Goal: Task Accomplishment & Management: Complete application form

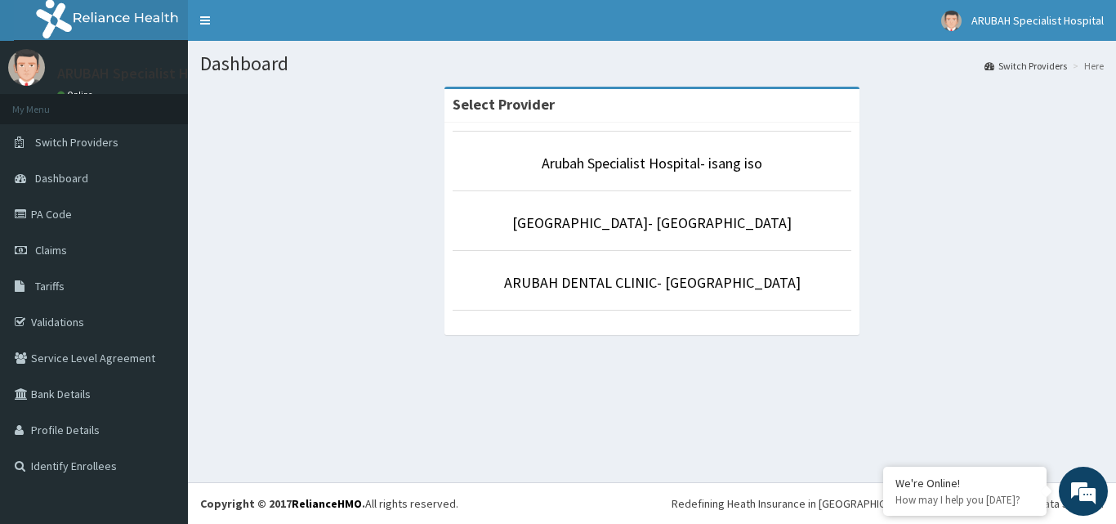
click at [688, 152] on li "Arubah Specialist Hospital- isang iso" at bounding box center [651, 161] width 399 height 60
click at [687, 159] on link "Arubah Specialist Hospital- isang iso" at bounding box center [652, 163] width 221 height 19
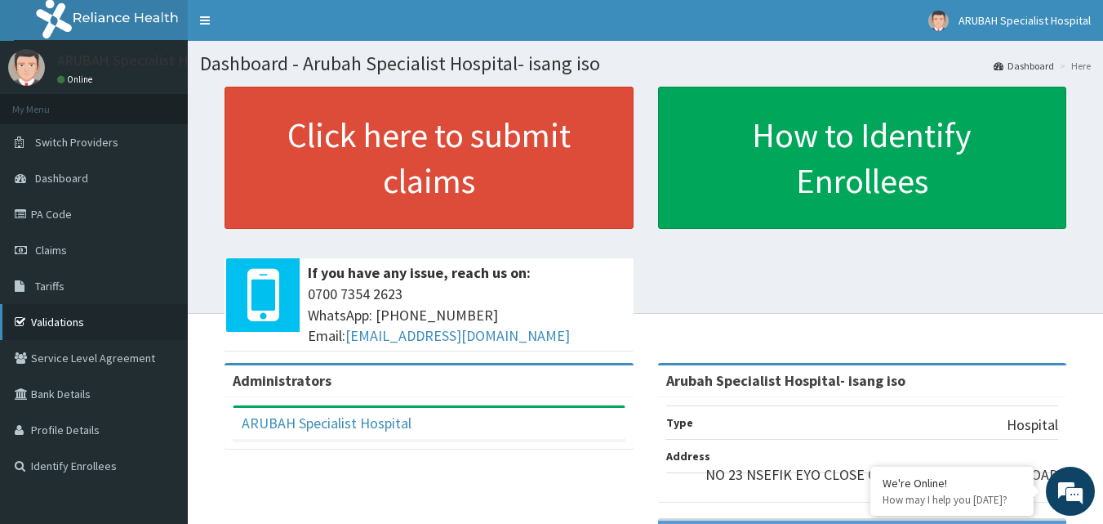
drag, startPoint x: 99, startPoint y: 323, endPoint x: 529, endPoint y: 230, distance: 440.4
click at [100, 323] on link "Validations" at bounding box center [94, 322] width 188 height 36
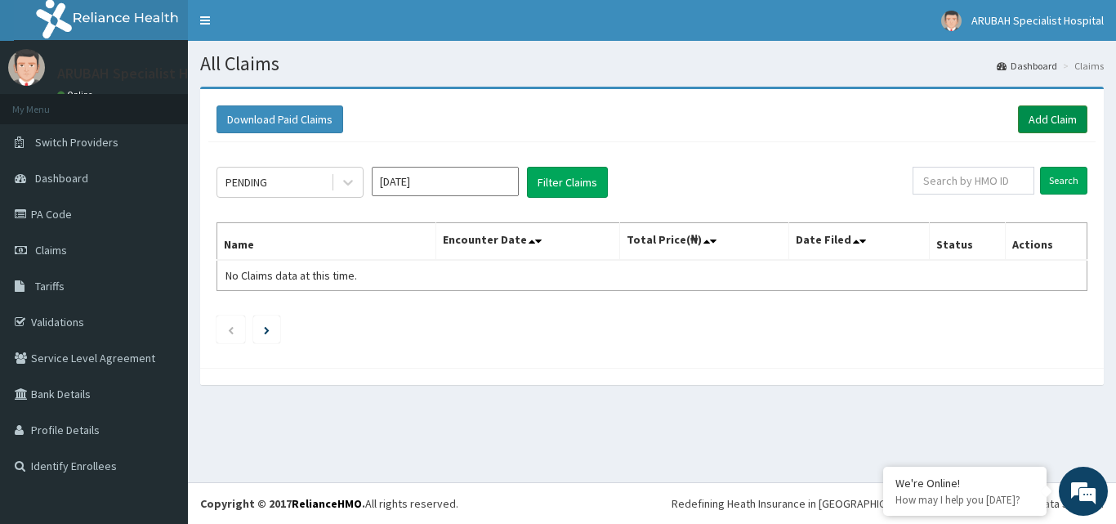
click at [1063, 119] on link "Add Claim" at bounding box center [1052, 119] width 69 height 28
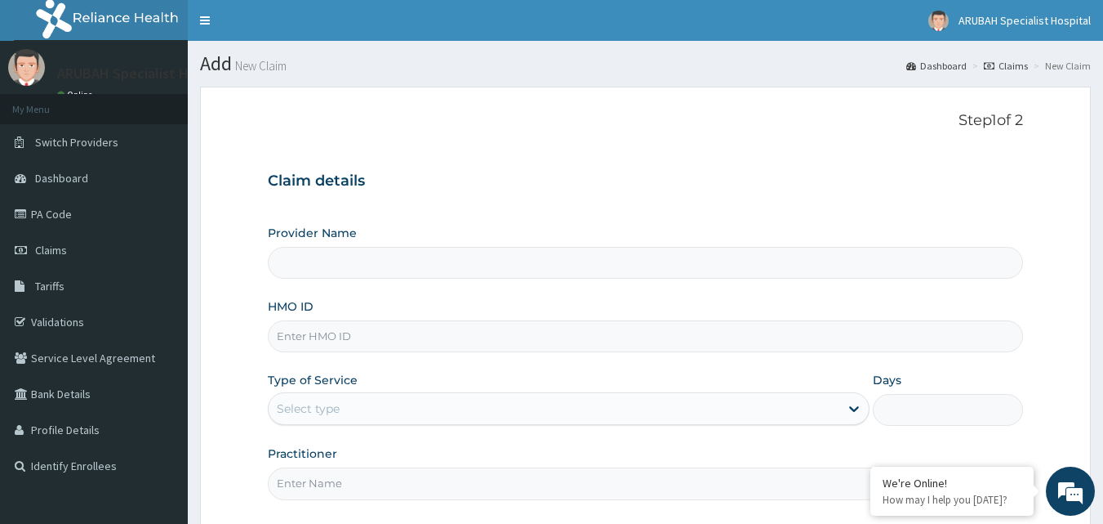
drag, startPoint x: 345, startPoint y: 252, endPoint x: 363, endPoint y: 261, distance: 20.8
click at [345, 252] on input "Provider Name" at bounding box center [646, 263] width 756 height 32
click at [376, 278] on input "Provider Name" at bounding box center [646, 263] width 756 height 32
type input "Arubah Specialist Hospital- isang iso"
click at [381, 276] on input "Arubah Specialist Hospital- isang iso" at bounding box center [646, 263] width 756 height 32
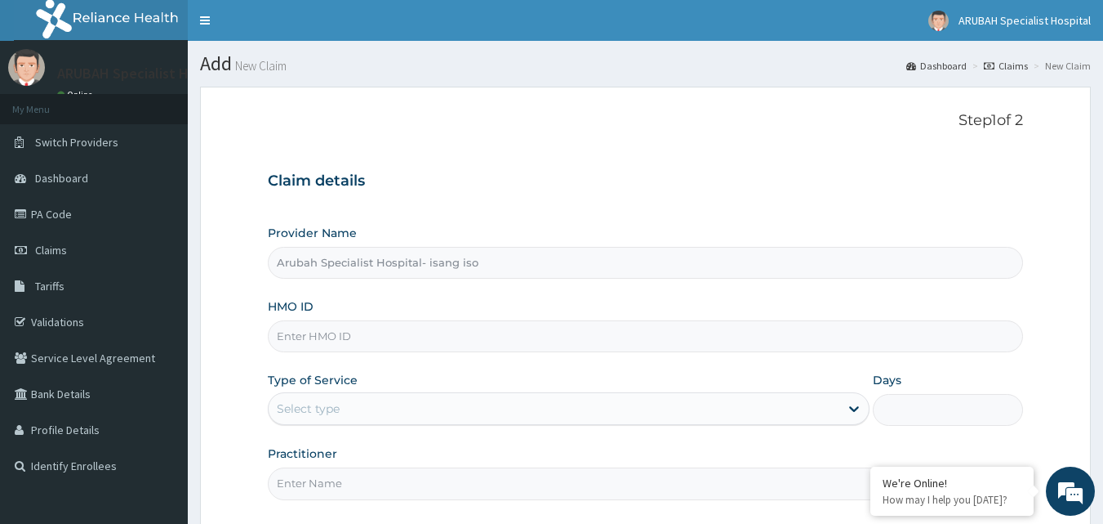
click at [356, 330] on input "HMO ID" at bounding box center [646, 336] width 756 height 32
click at [313, 343] on input "HMO ID" at bounding box center [646, 336] width 756 height 32
paste input "WML/10042/B"
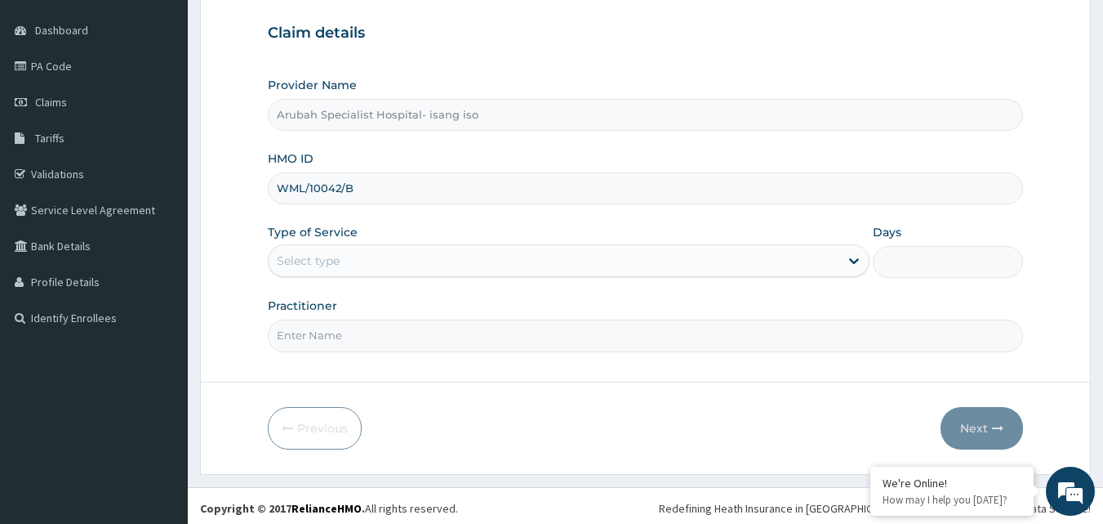
scroll to position [153, 0]
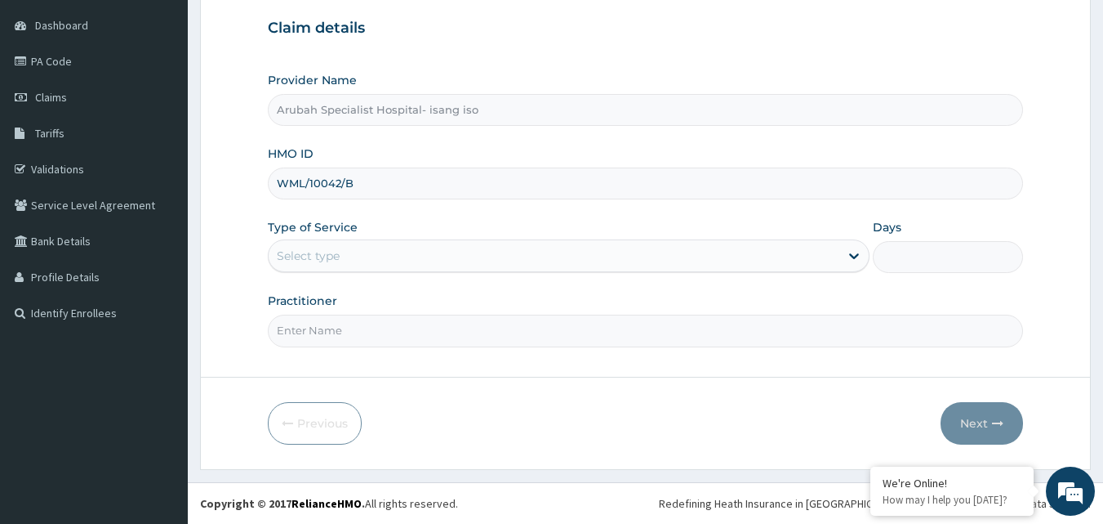
type input "WML/10042/B"
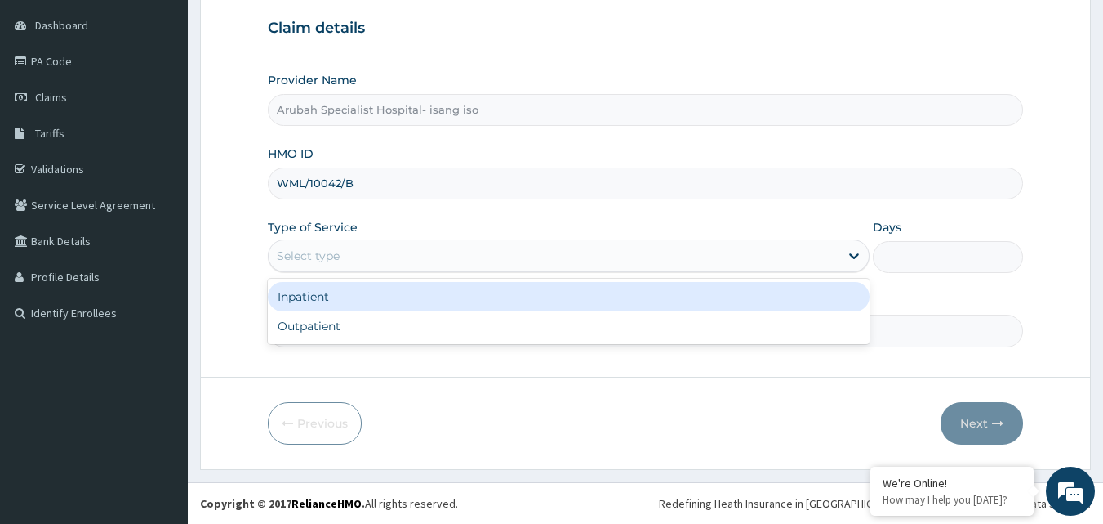
click at [764, 247] on div "Select type" at bounding box center [554, 256] width 571 height 26
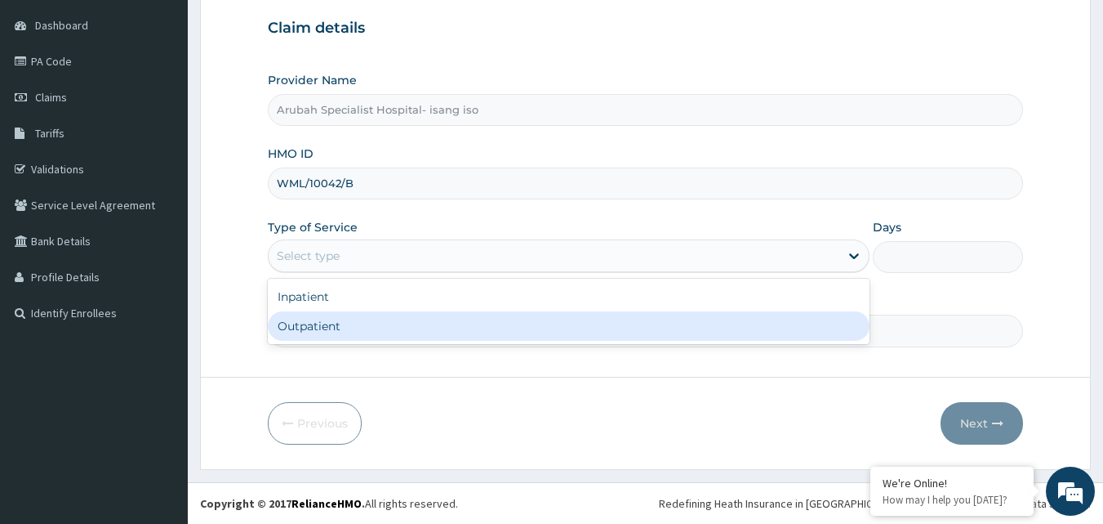
click at [324, 325] on div "Outpatient" at bounding box center [569, 325] width 602 height 29
type input "1"
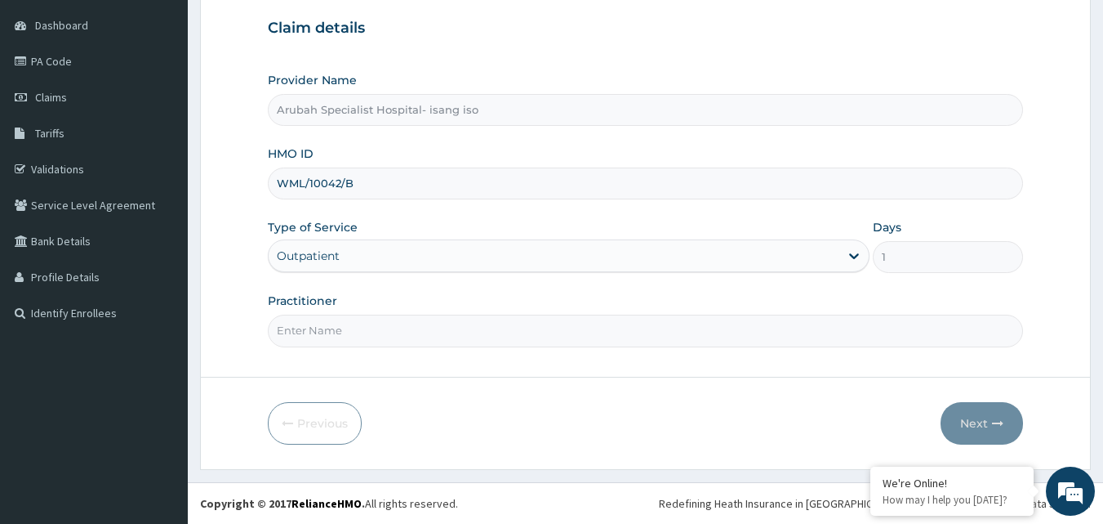
click at [370, 328] on input "Practitioner" at bounding box center [646, 330] width 756 height 32
type input "DR NTAMU"
click at [992, 418] on button "Next" at bounding box center [982, 423] width 82 height 42
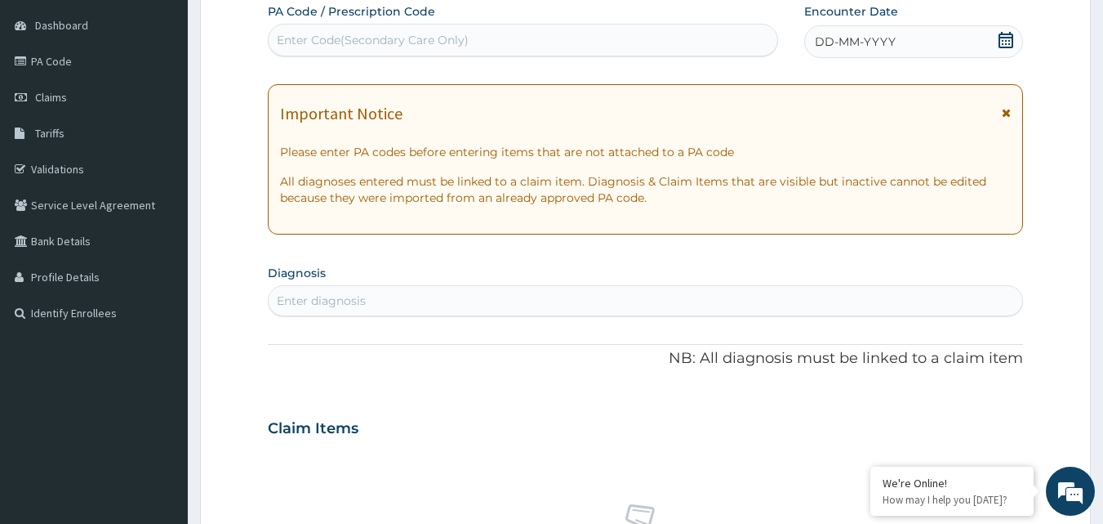
click at [343, 292] on div "Enter diagnosis" at bounding box center [646, 300] width 755 height 26
type input "MALA"
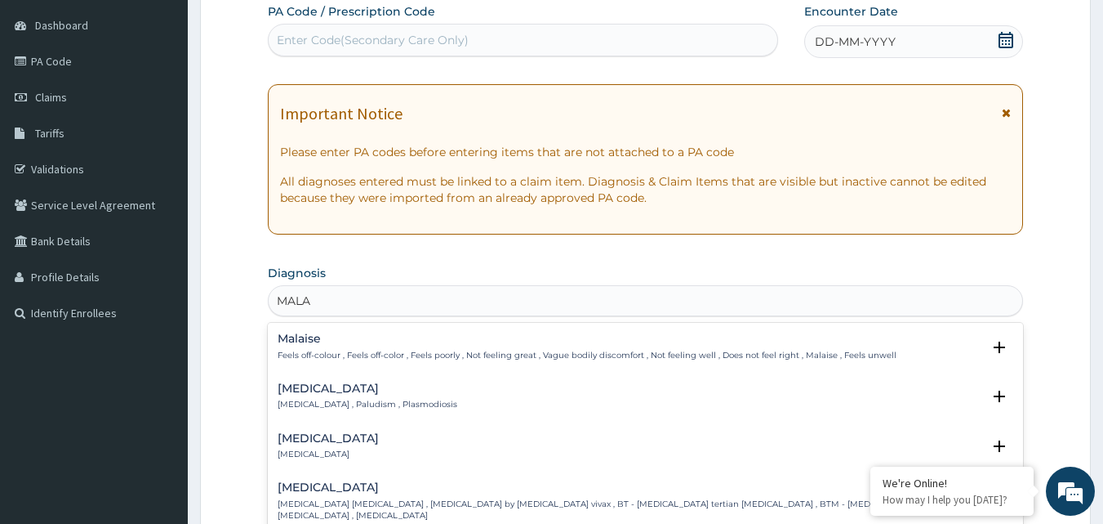
click at [429, 401] on div "Malaria Malaria , Paludism , Plasmodiosis" at bounding box center [646, 396] width 737 height 29
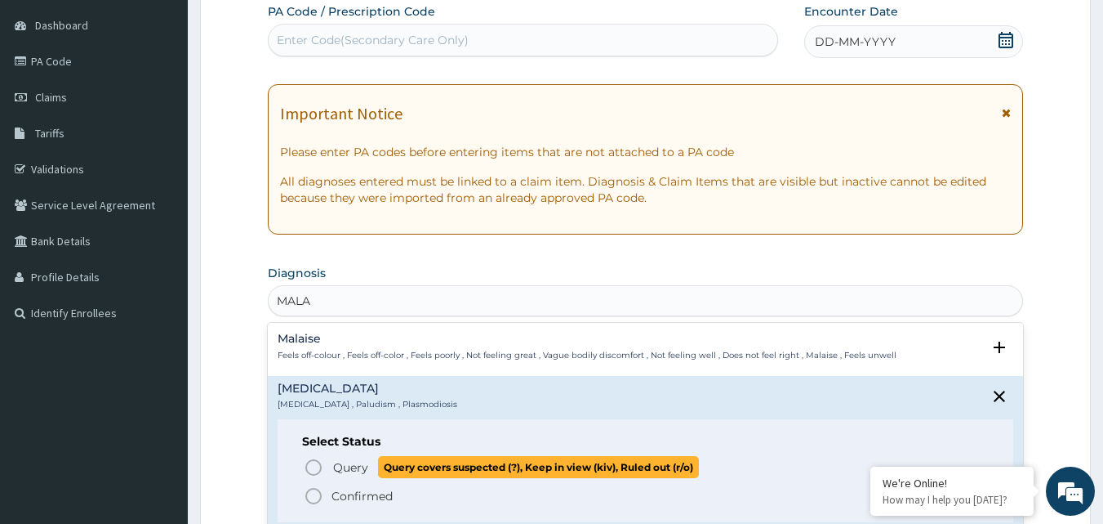
click at [304, 466] on icon "status option query" at bounding box center [314, 467] width 20 height 20
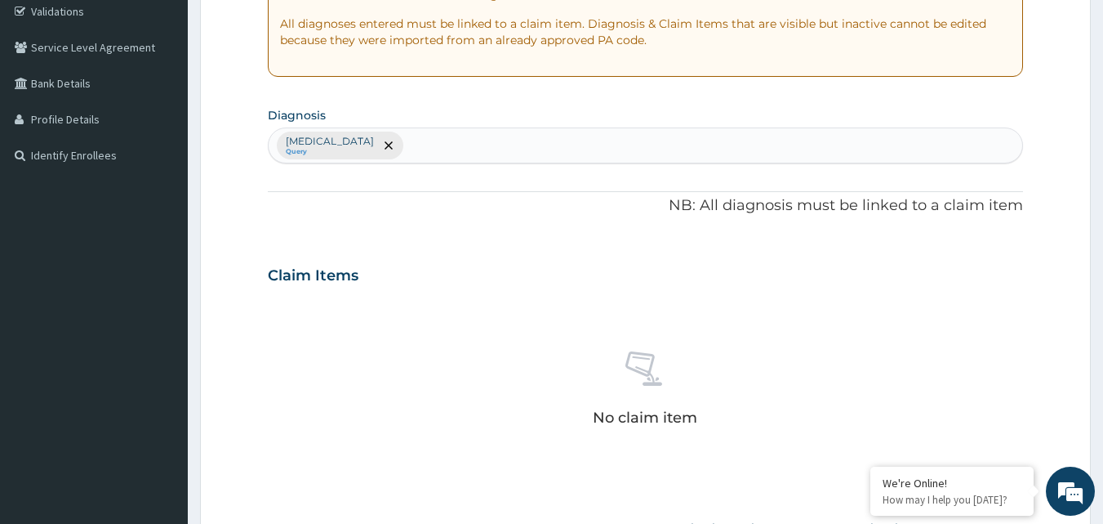
scroll to position [316, 0]
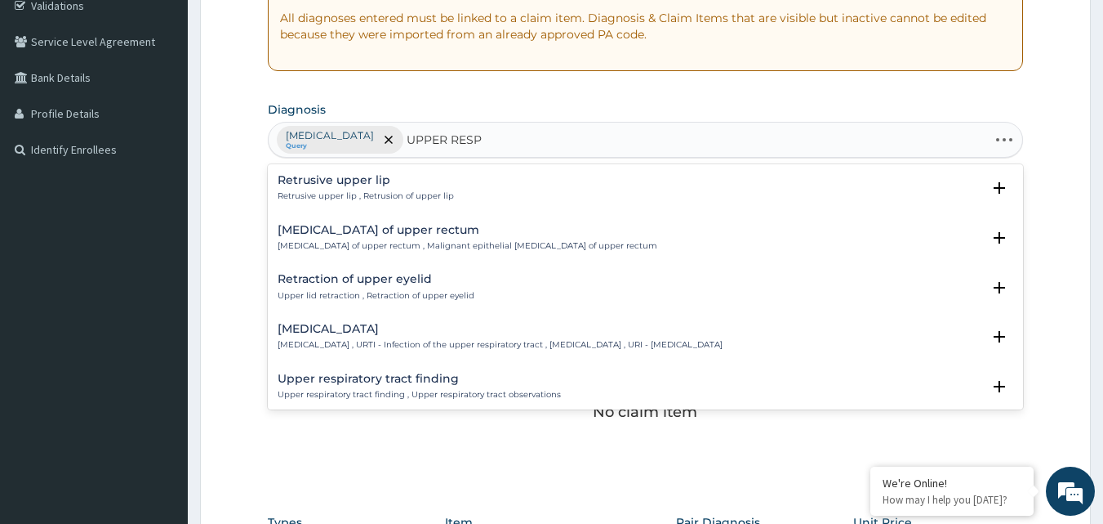
type input "UPPER RESPI"
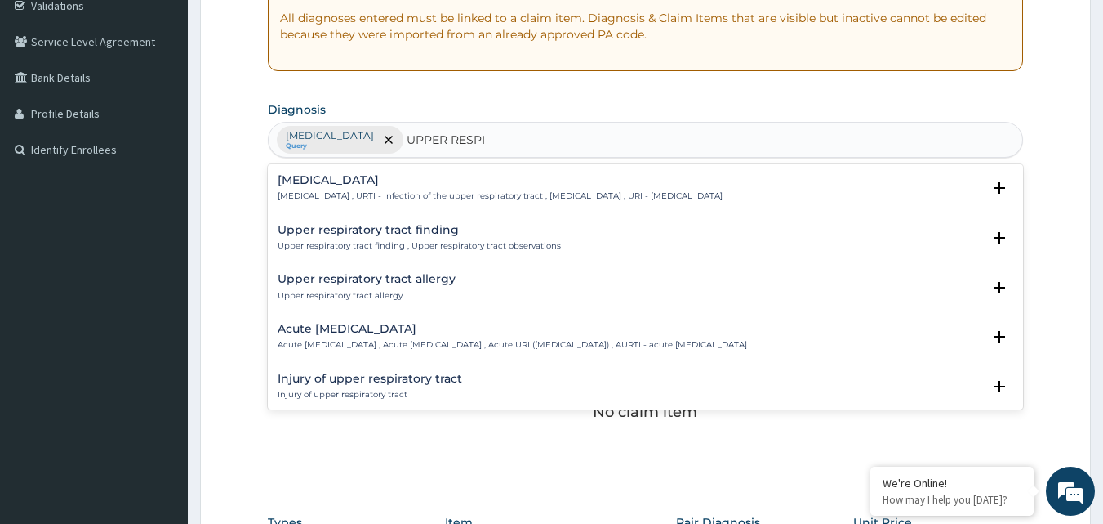
click at [397, 180] on h4 "Upper respiratory infection" at bounding box center [500, 180] width 445 height 12
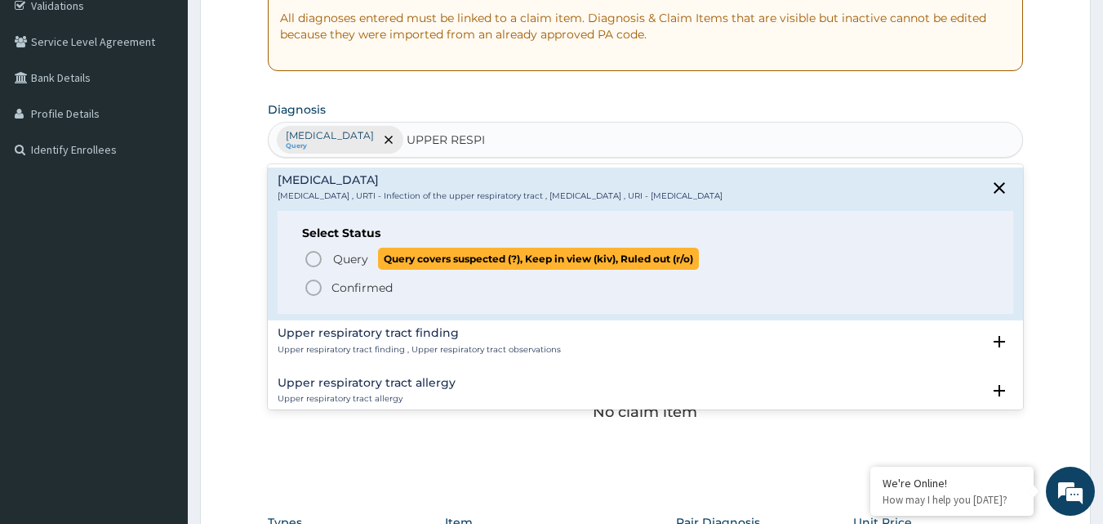
click at [314, 258] on icon "status option query" at bounding box center [314, 259] width 20 height 20
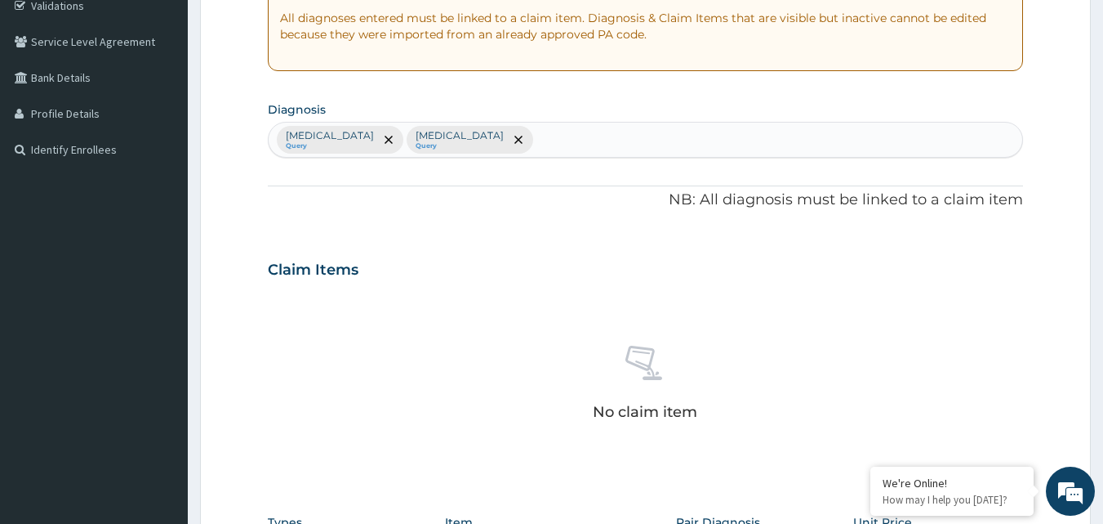
click at [450, 416] on div "No claim item" at bounding box center [646, 386] width 756 height 188
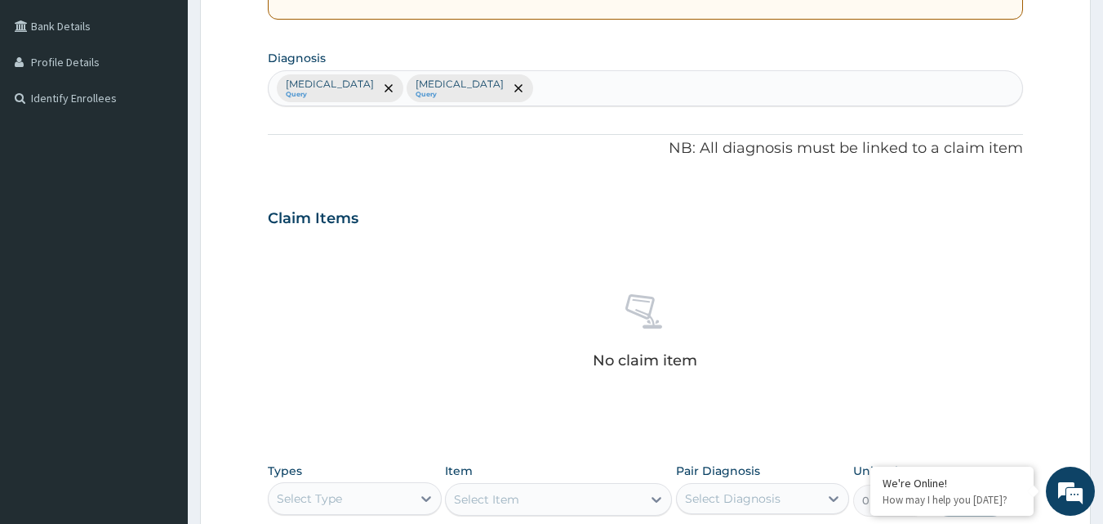
scroll to position [561, 0]
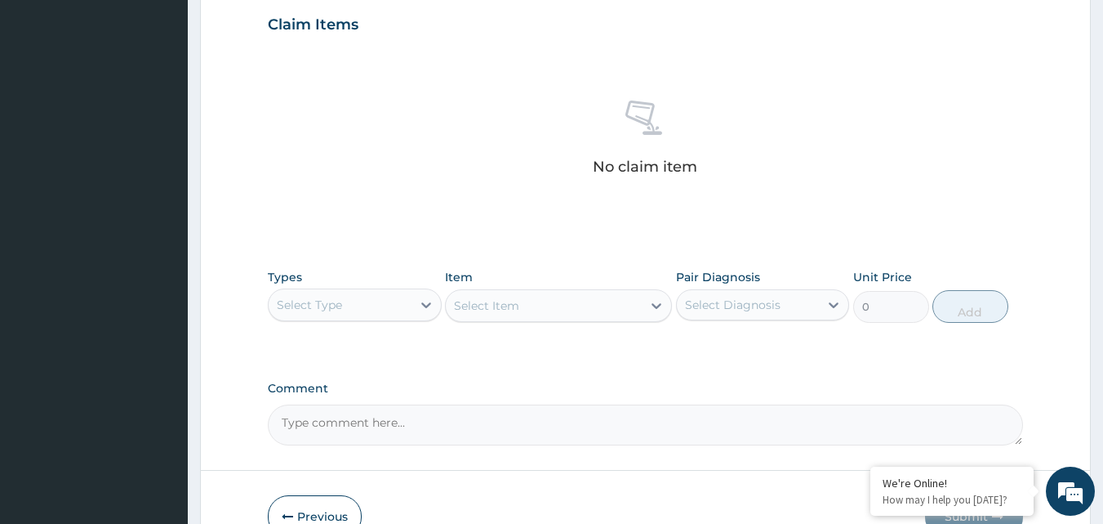
drag, startPoint x: 291, startPoint y: 313, endPoint x: 314, endPoint y: 309, distance: 24.0
click at [292, 313] on div "Select Type" at bounding box center [340, 305] width 143 height 26
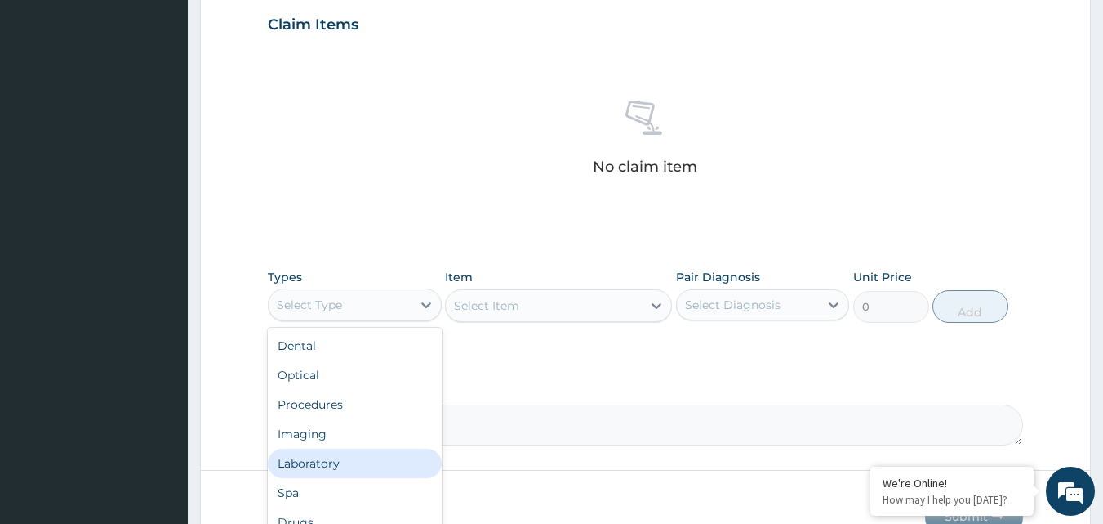
drag, startPoint x: 323, startPoint y: 466, endPoint x: 666, endPoint y: 198, distance: 435.4
click at [323, 458] on div "Laboratory" at bounding box center [355, 462] width 174 height 29
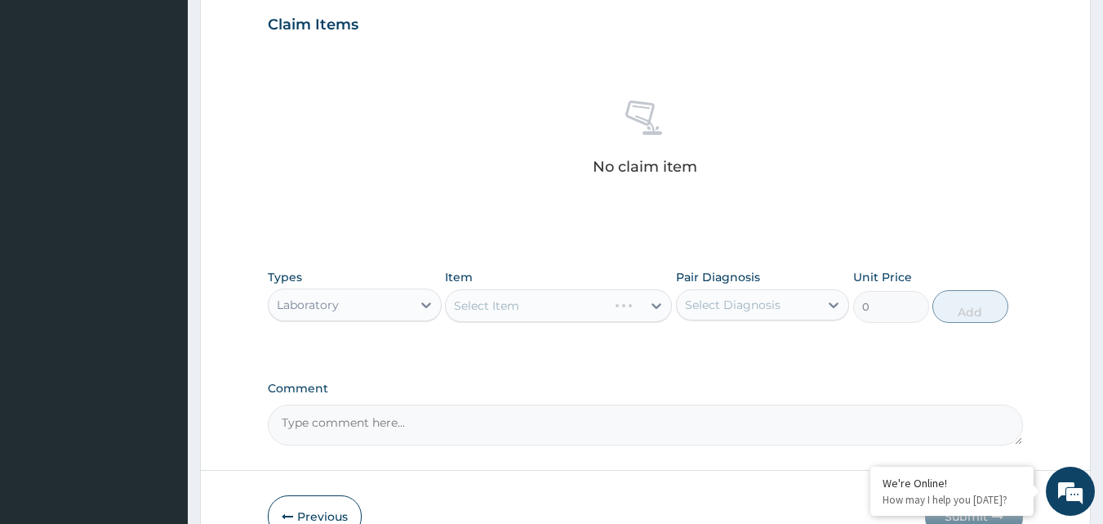
click at [548, 302] on div "Select Item" at bounding box center [558, 305] width 227 height 33
drag, startPoint x: 650, startPoint y: 296, endPoint x: 582, endPoint y: 319, distance: 71.8
click at [649, 296] on div "Select Item" at bounding box center [558, 305] width 227 height 33
click at [549, 313] on div "Select Item" at bounding box center [558, 305] width 227 height 33
click at [552, 301] on div "Select Item" at bounding box center [544, 305] width 196 height 26
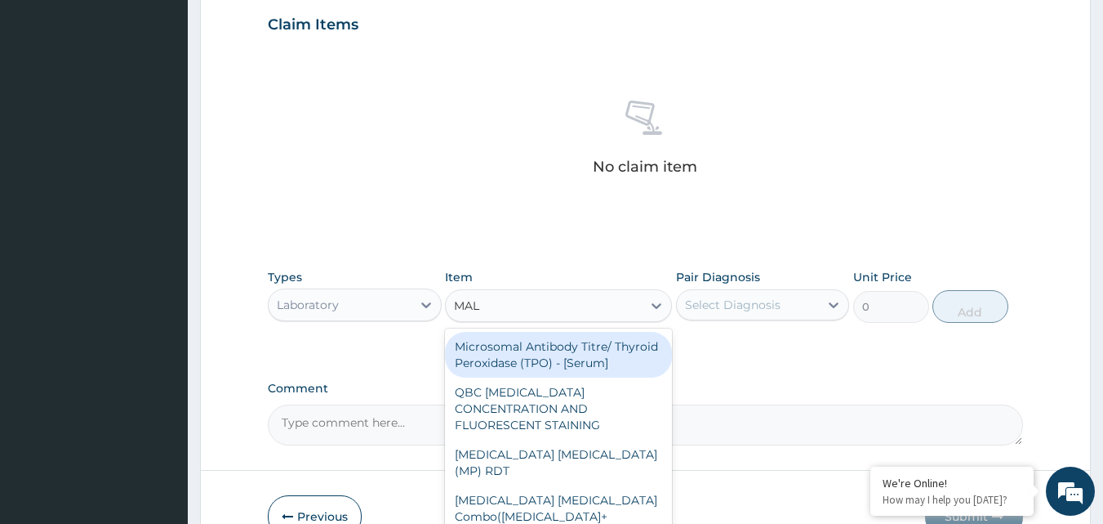
type input "MALA"
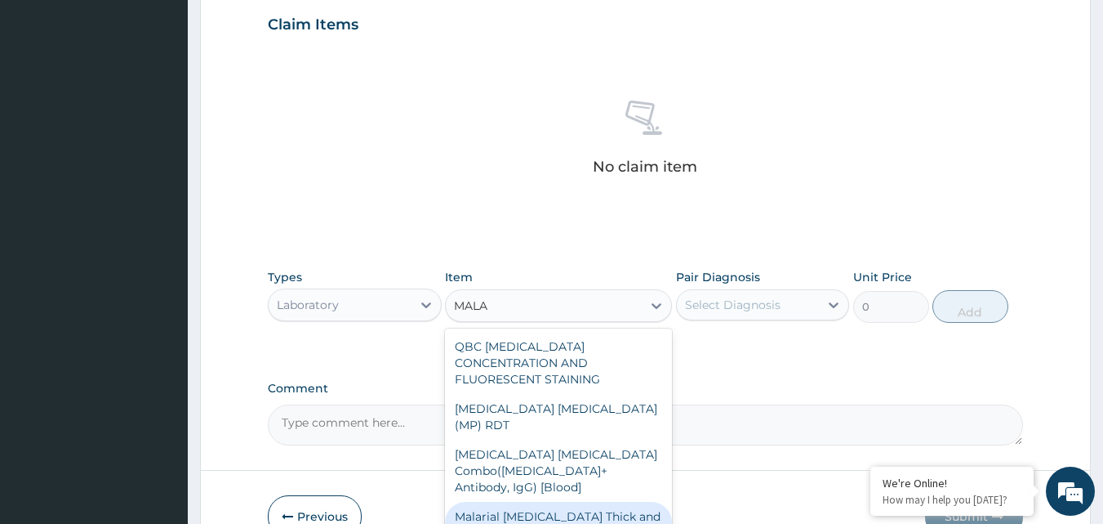
click at [524, 501] on div "Malarial Parasite Thick and thin films - [Blood]" at bounding box center [558, 524] width 227 height 46
type input "1800"
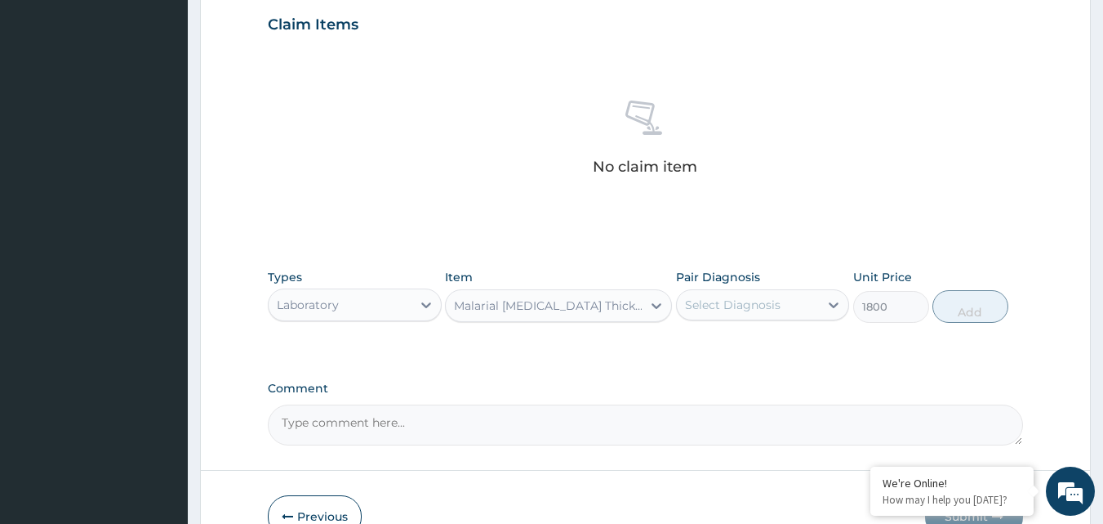
click at [747, 306] on div "Select Diagnosis" at bounding box center [733, 304] width 96 height 16
drag, startPoint x: 675, startPoint y: 352, endPoint x: 683, endPoint y: 354, distance: 8.5
click at [672, 354] on div "Types Laboratory Item Malarial Parasite Thick and thin films - [Blood] Pair Dia…" at bounding box center [646, 308] width 756 height 95
drag, startPoint x: 742, startPoint y: 310, endPoint x: 735, endPoint y: 297, distance: 15.0
click at [735, 297] on div "Select Diagnosis" at bounding box center [733, 304] width 96 height 16
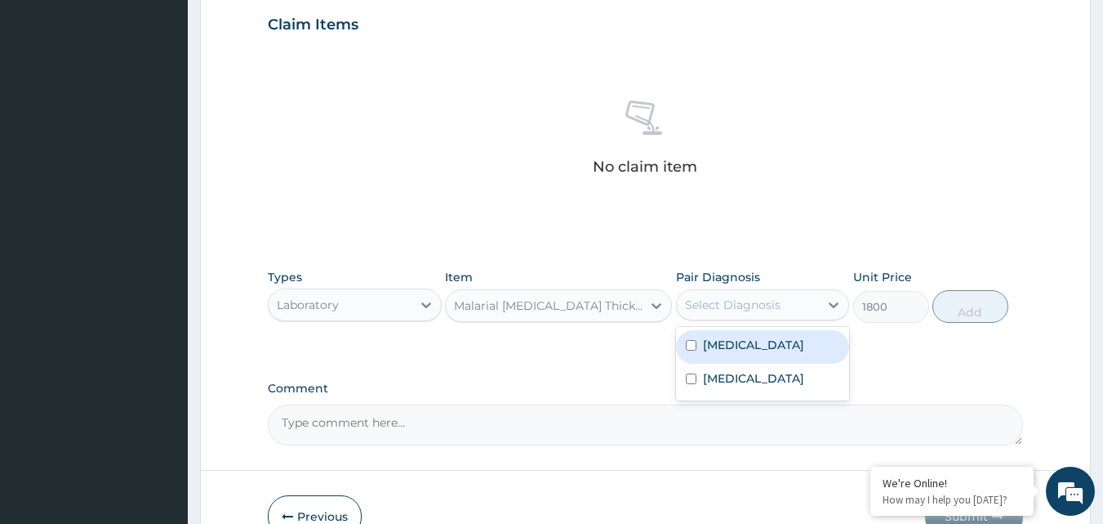
click at [687, 341] on input "checkbox" at bounding box center [691, 345] width 11 height 11
checkbox input "true"
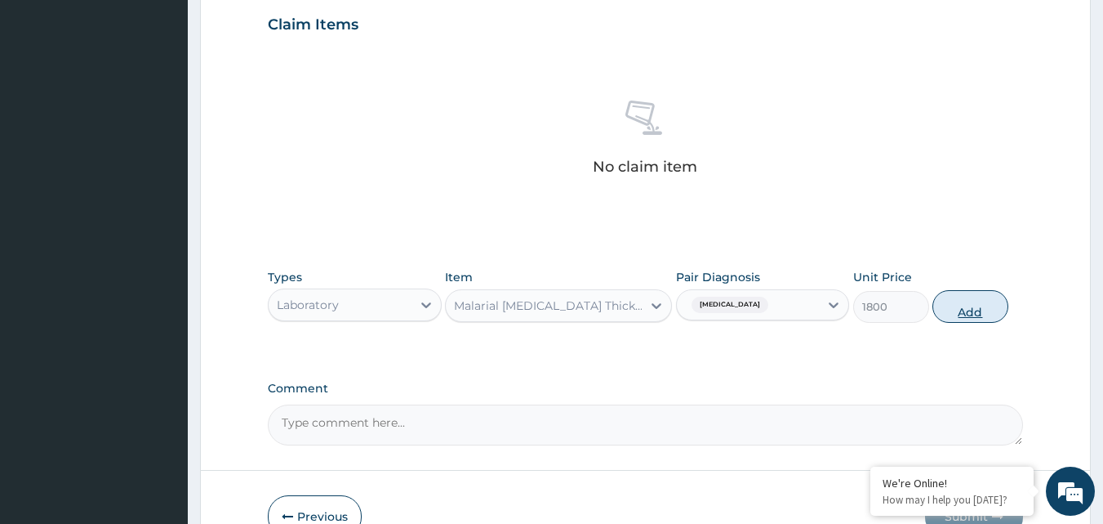
click at [976, 304] on button "Add" at bounding box center [971, 306] width 76 height 33
type input "0"
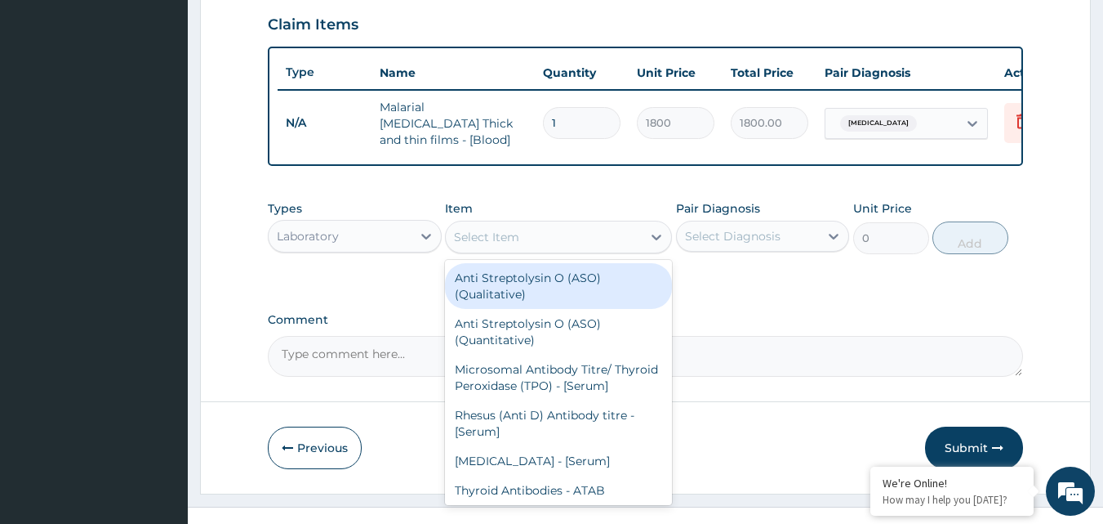
click at [540, 238] on div "Select Item" at bounding box center [544, 237] width 196 height 26
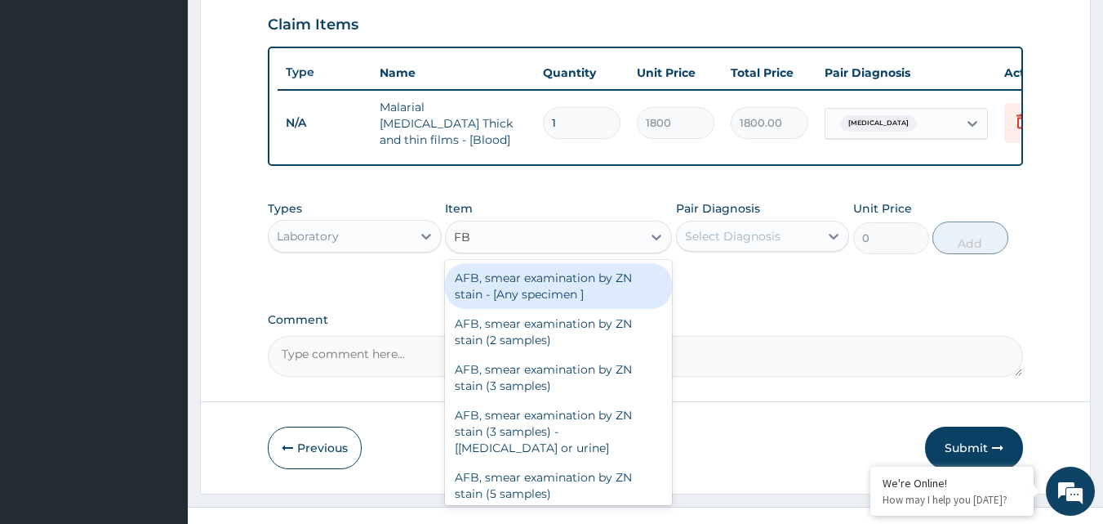
type input "FBC"
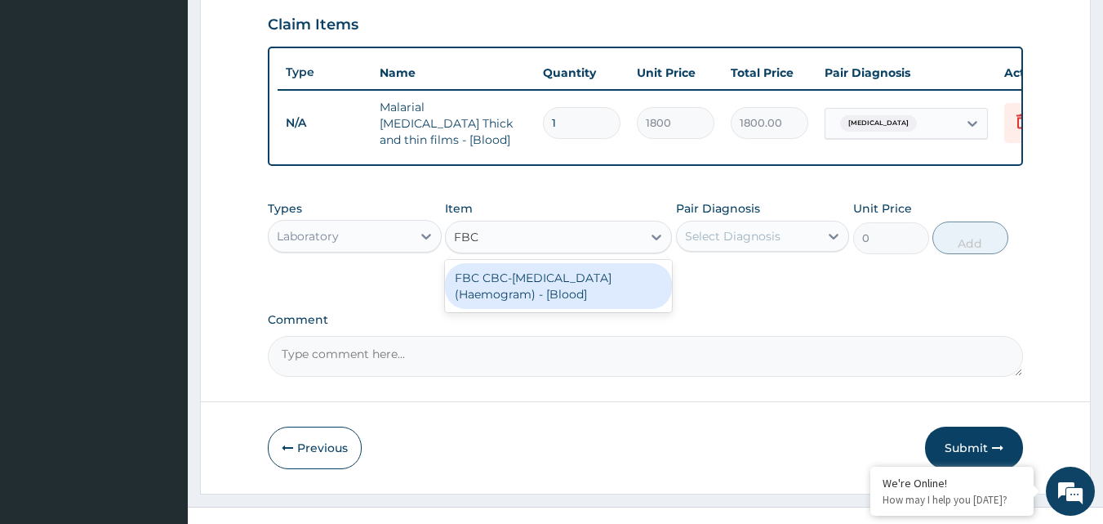
click at [475, 293] on div "FBC CBC-Complete Blood Count (Haemogram) - [Blood]" at bounding box center [558, 286] width 227 height 46
type input "4800"
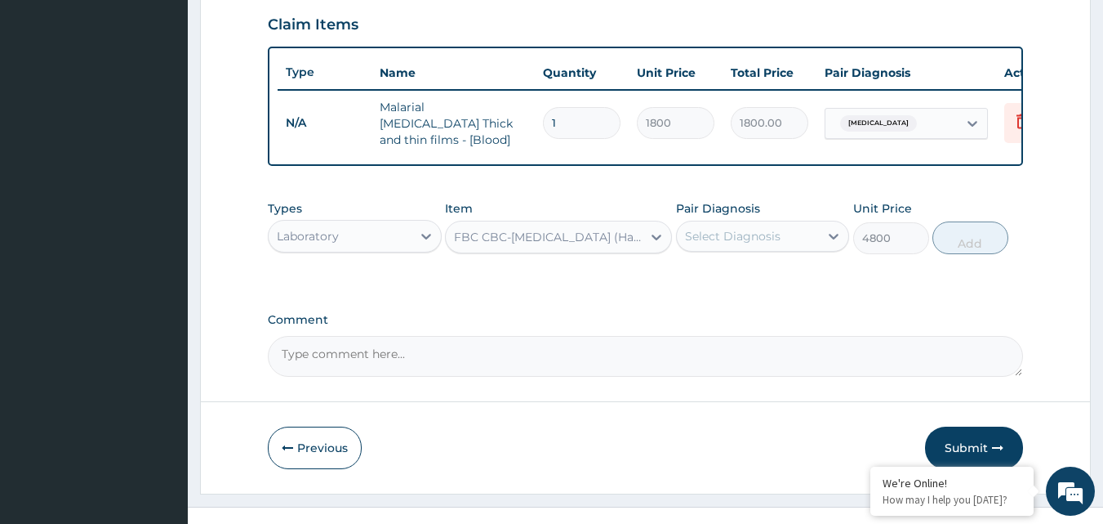
click at [740, 244] on div "Select Diagnosis" at bounding box center [733, 236] width 96 height 16
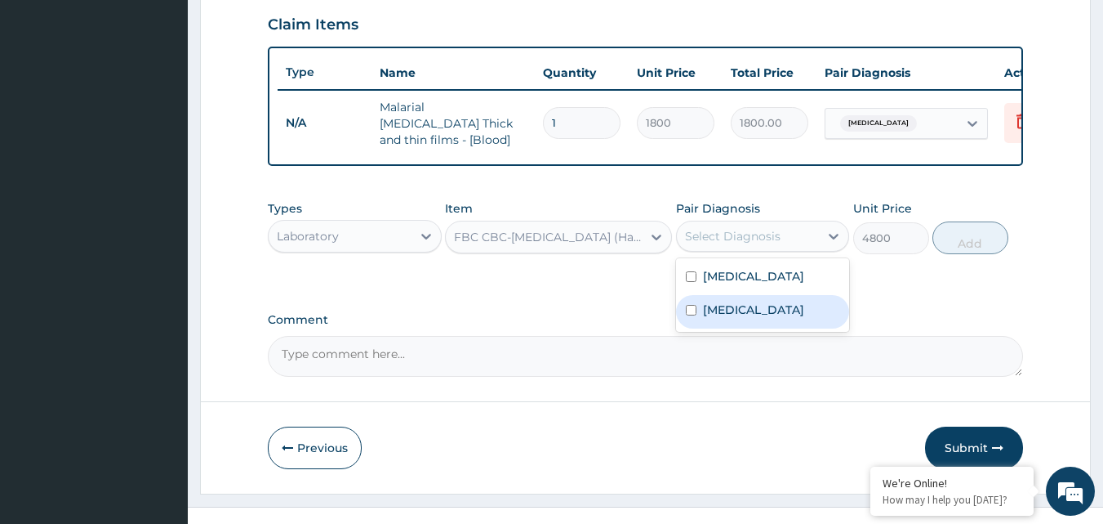
click at [687, 315] on input "checkbox" at bounding box center [691, 310] width 11 height 11
checkbox input "true"
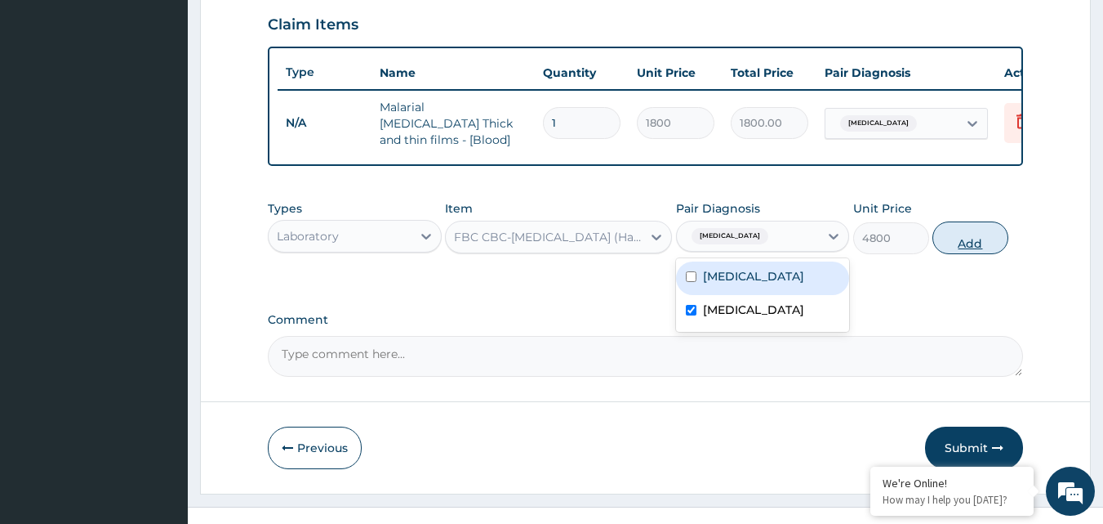
click at [962, 248] on button "Add" at bounding box center [971, 237] width 76 height 33
type input "0"
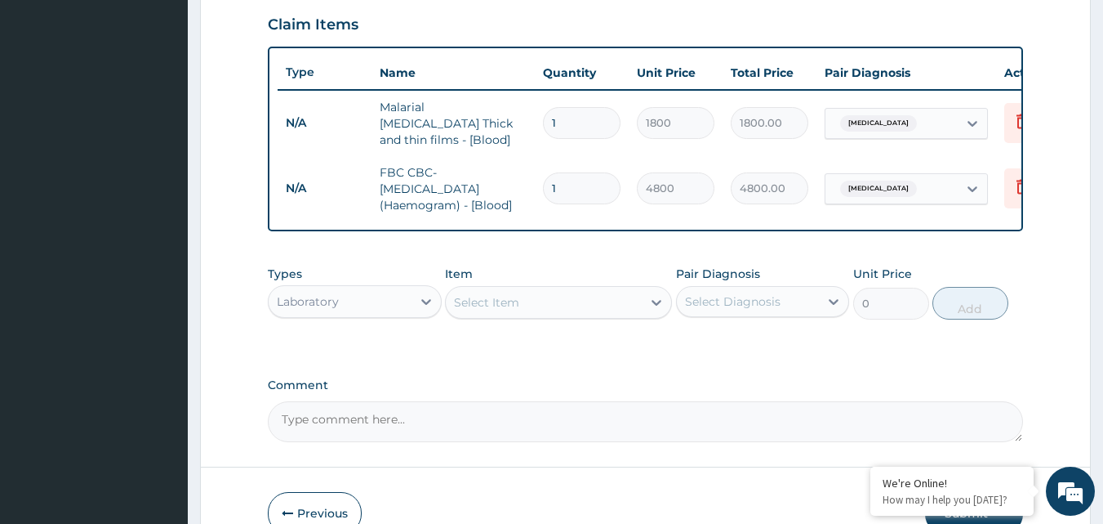
click at [327, 314] on div "Laboratory" at bounding box center [340, 301] width 143 height 26
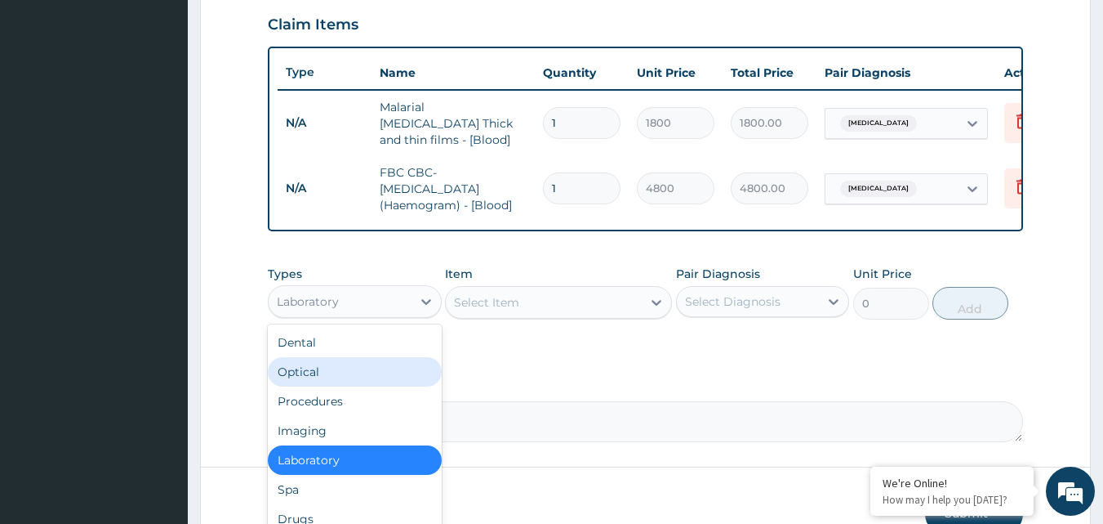
scroll to position [56, 0]
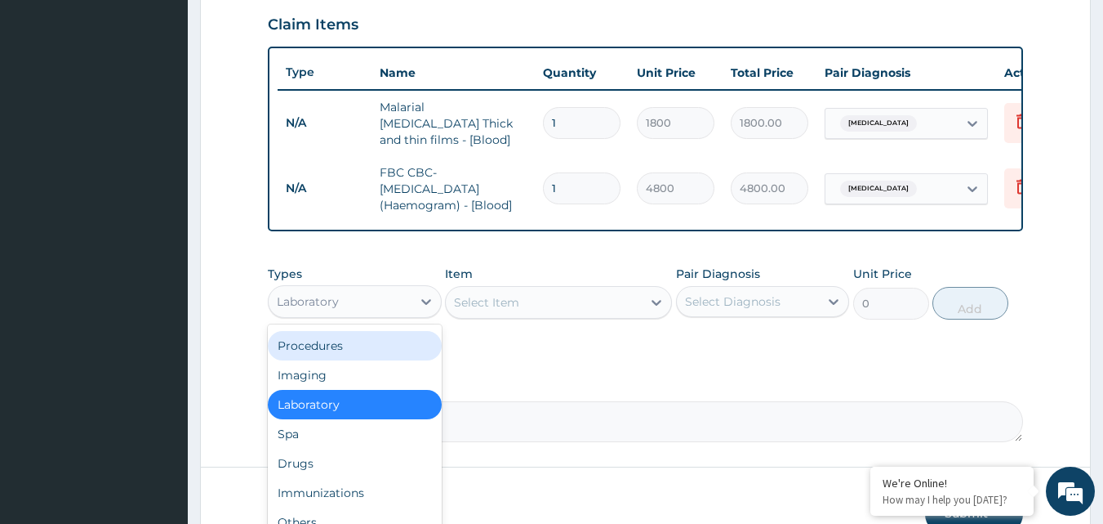
click at [344, 353] on div "Procedures" at bounding box center [355, 345] width 174 height 29
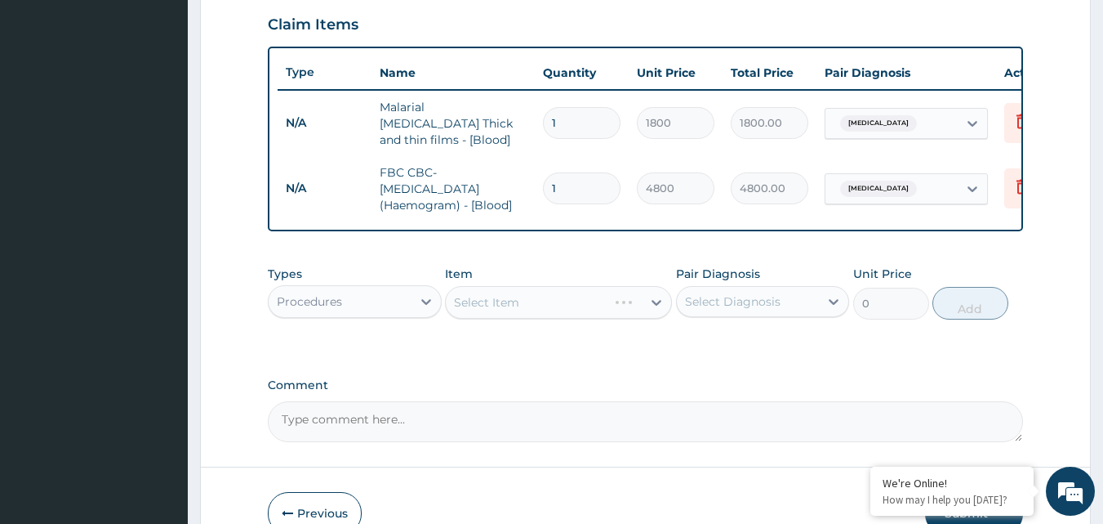
click at [568, 296] on div "Select Item" at bounding box center [558, 302] width 227 height 33
click at [604, 307] on div "Select Item" at bounding box center [558, 302] width 227 height 33
click at [640, 310] on div "Select Item" at bounding box center [558, 302] width 227 height 33
click at [653, 309] on div "Select Item" at bounding box center [558, 302] width 227 height 33
click at [748, 306] on div "Select Diagnosis" at bounding box center [733, 301] width 96 height 16
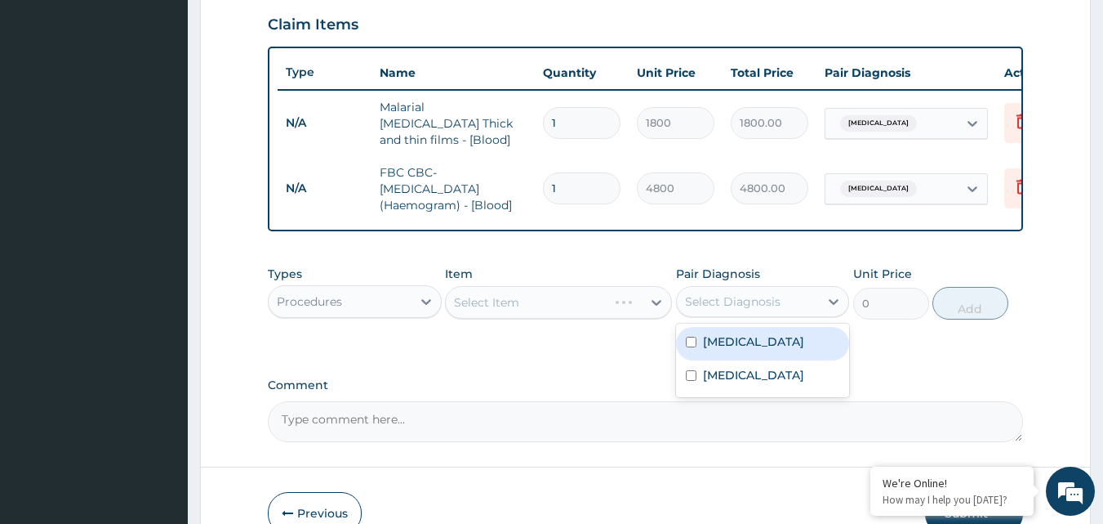
click at [561, 314] on div "Select Item" at bounding box center [558, 302] width 227 height 33
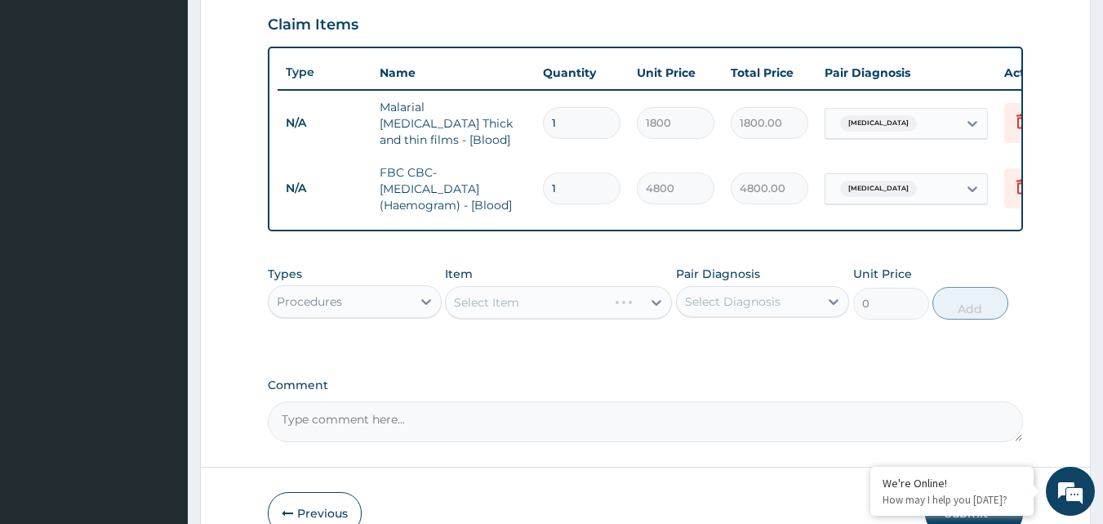
click at [531, 312] on div "Select Item" at bounding box center [558, 302] width 227 height 33
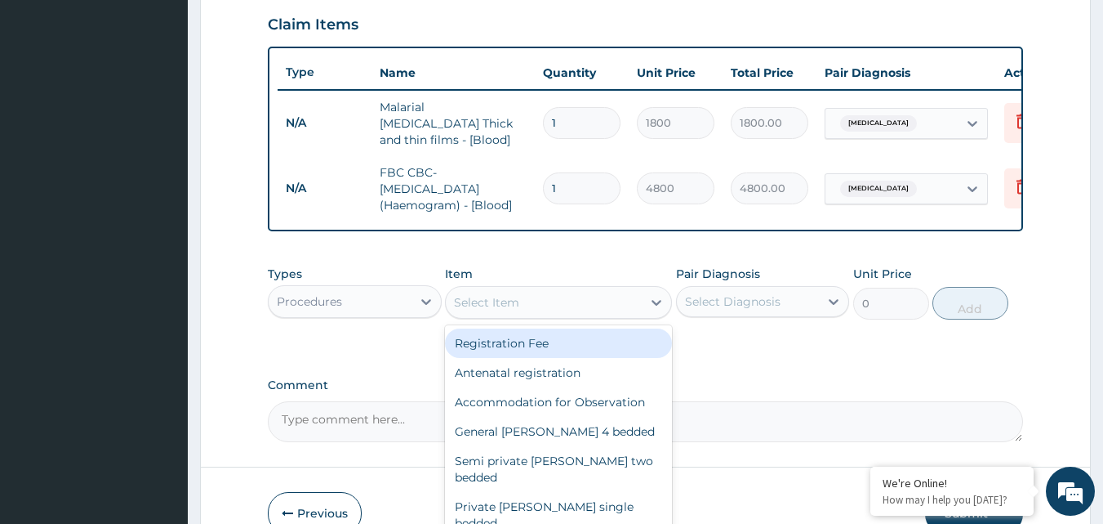
click at [533, 309] on div "Select Item" at bounding box center [544, 302] width 196 height 26
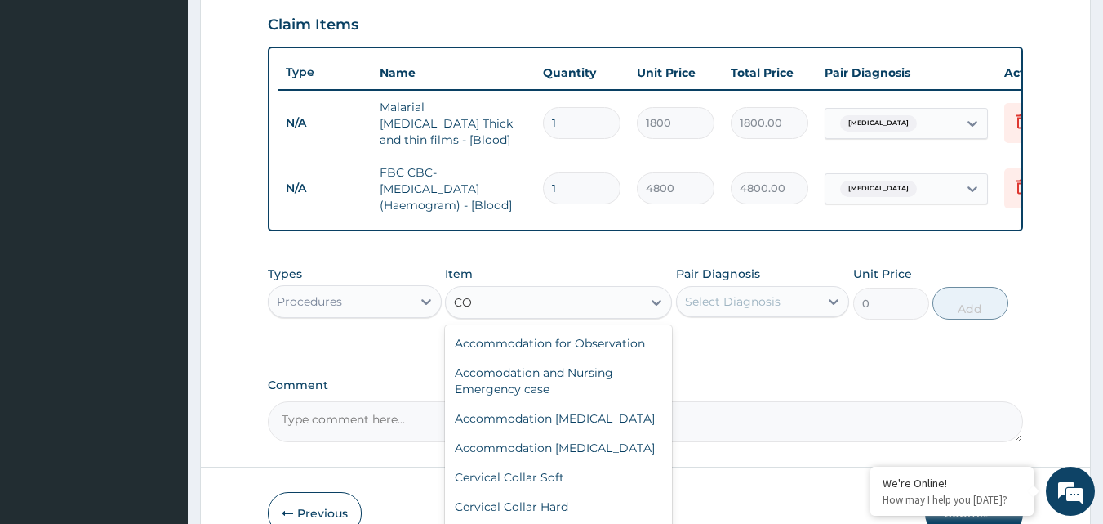
type input "C"
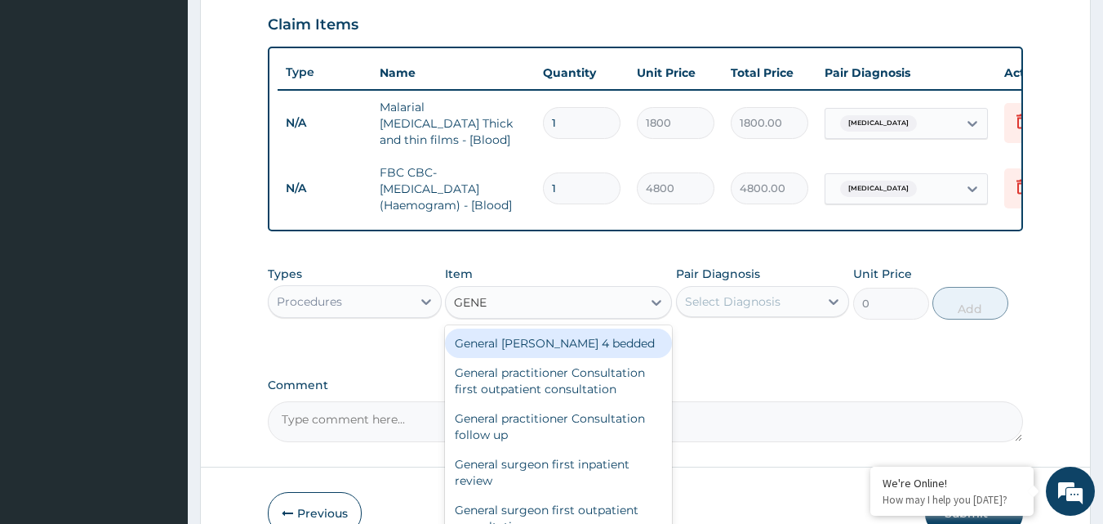
type input "GENER"
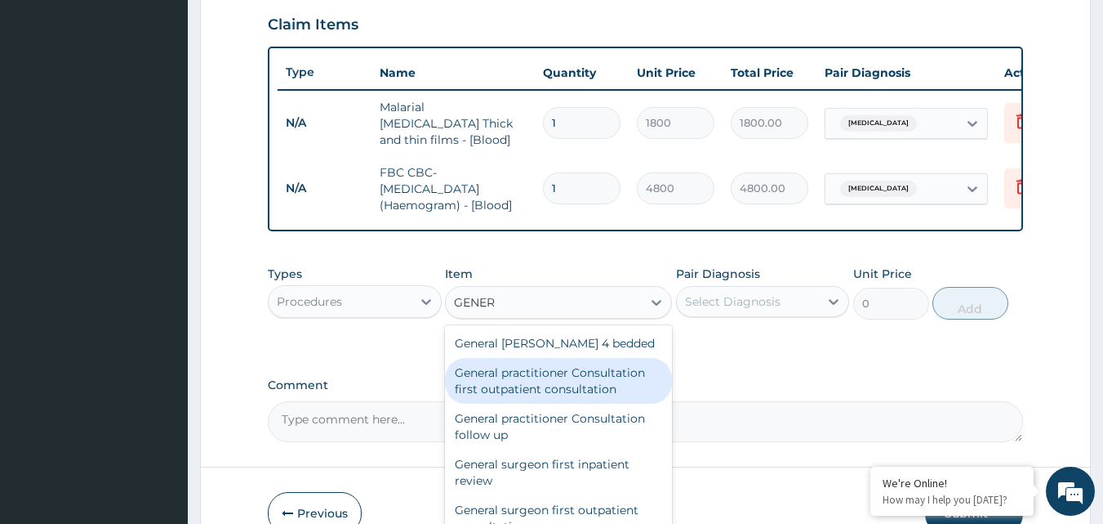
click at [563, 387] on div "General practitioner Consultation first outpatient consultation" at bounding box center [558, 381] width 227 height 46
type input "3960"
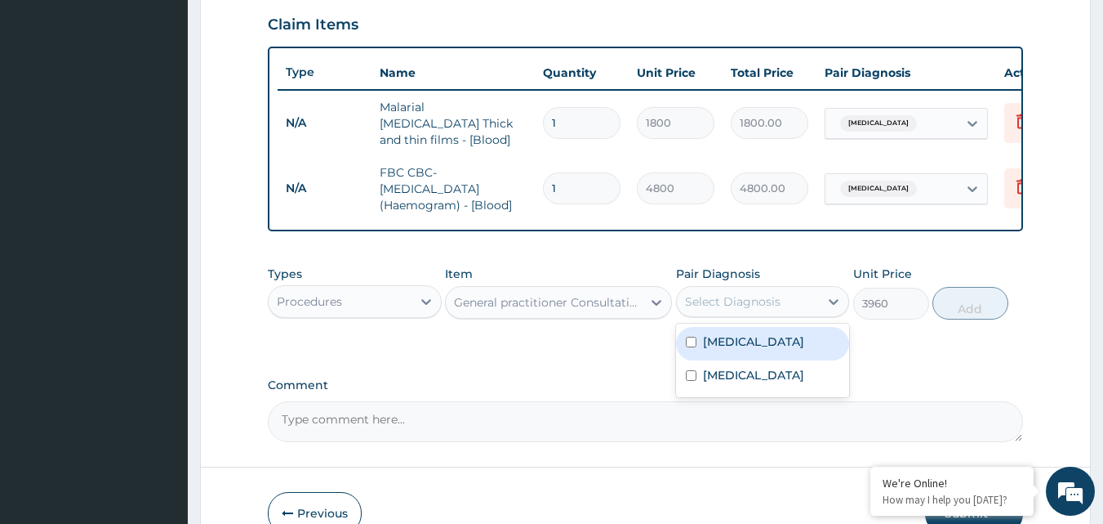
click at [791, 305] on div "Select Diagnosis" at bounding box center [748, 301] width 143 height 26
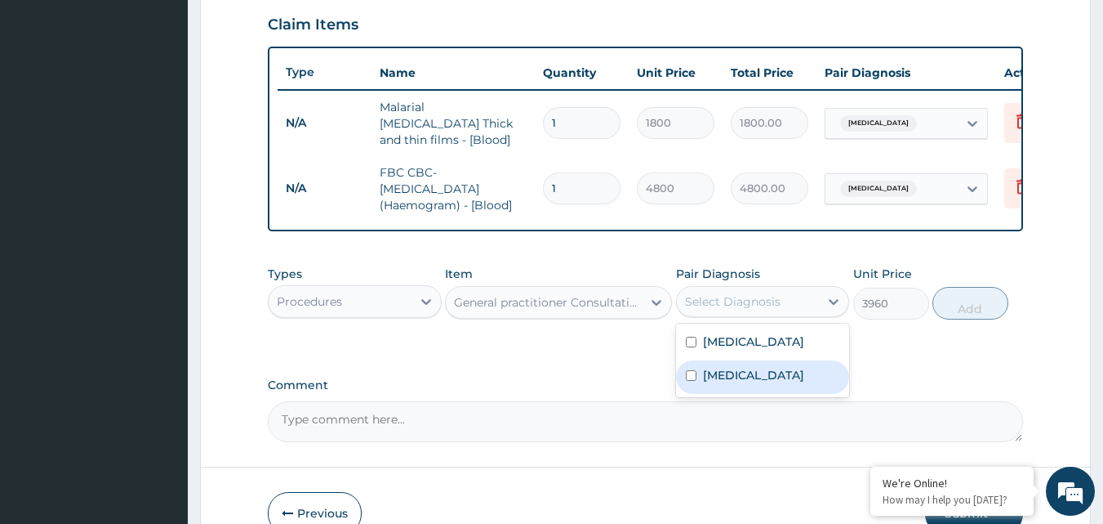
drag, startPoint x: 692, startPoint y: 388, endPoint x: 772, endPoint y: 355, distance: 86.5
click at [692, 381] on input "checkbox" at bounding box center [691, 375] width 11 height 11
checkbox input "true"
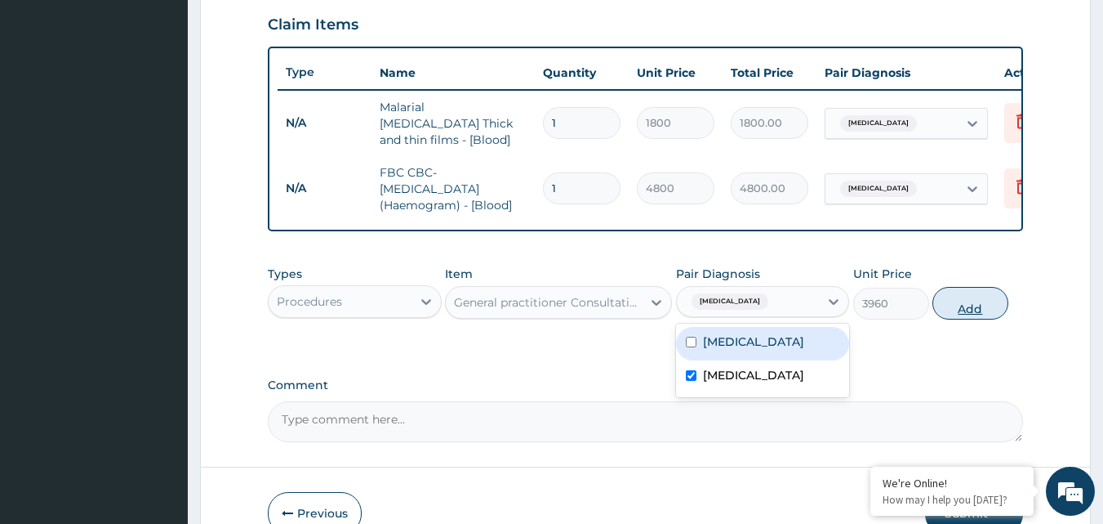
click at [965, 313] on button "Add" at bounding box center [971, 303] width 76 height 33
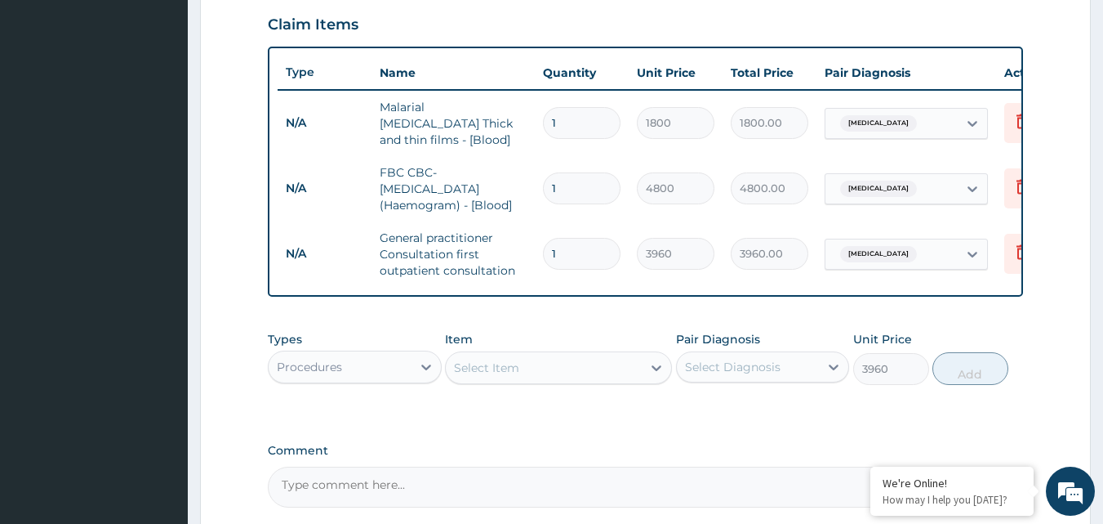
type input "0"
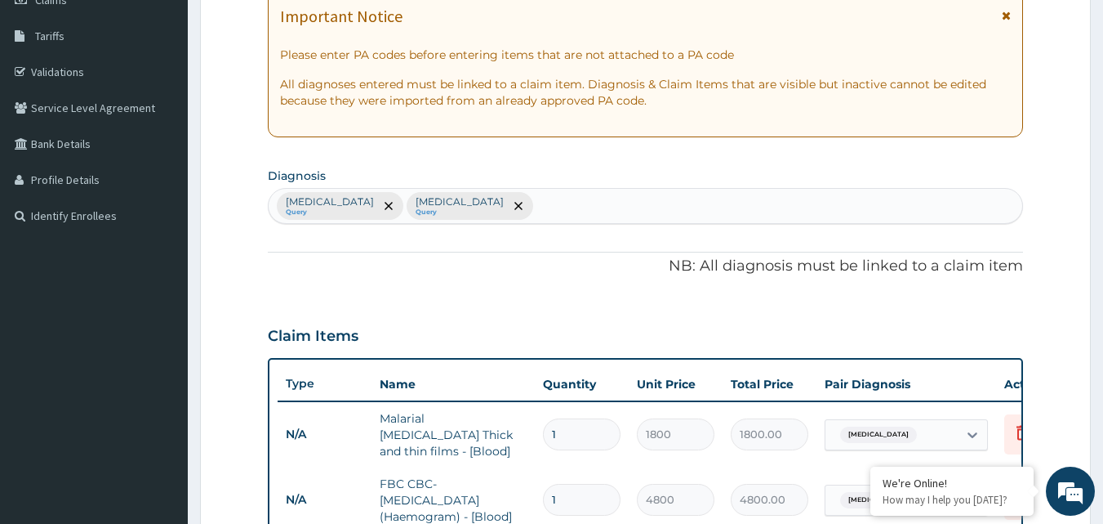
scroll to position [230, 0]
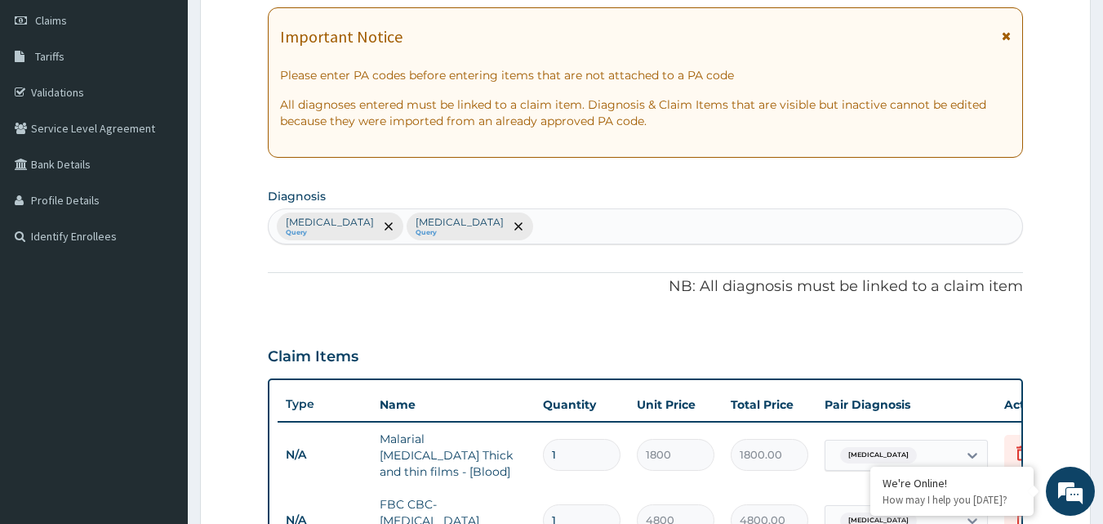
click at [592, 220] on div "Malaria Query Upper respiratory infection Query" at bounding box center [646, 226] width 755 height 34
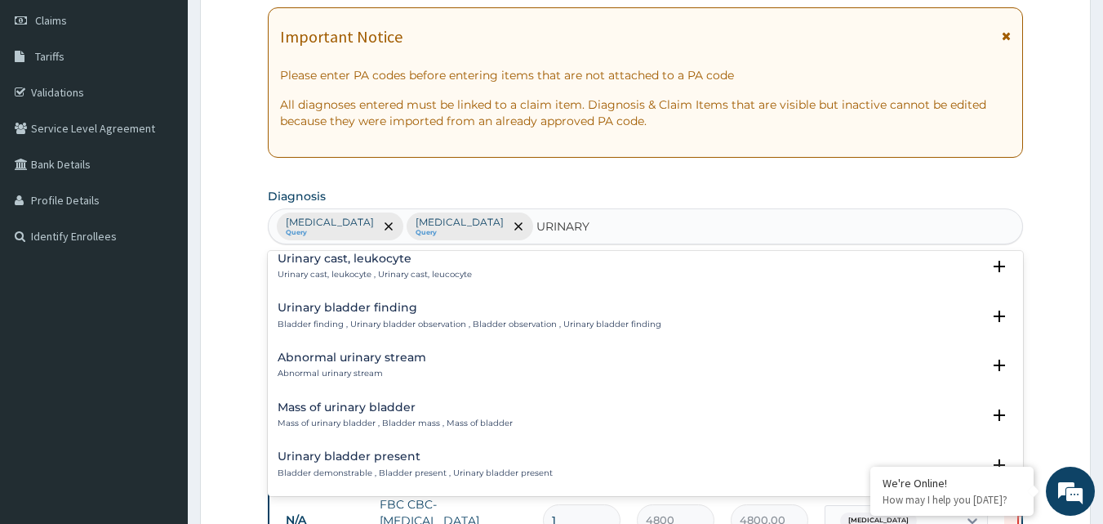
scroll to position [1972, 0]
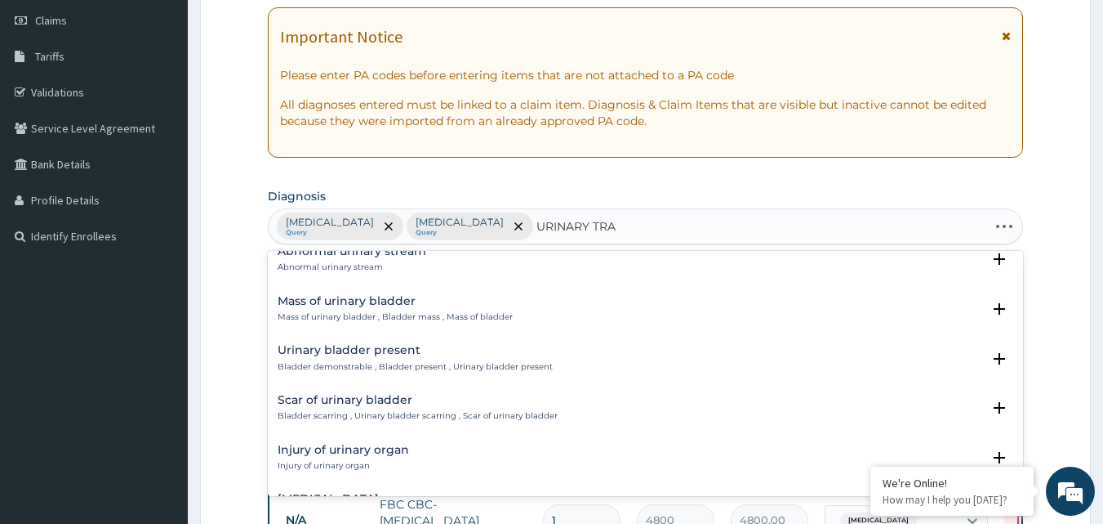
type input "URINARY TRAC"
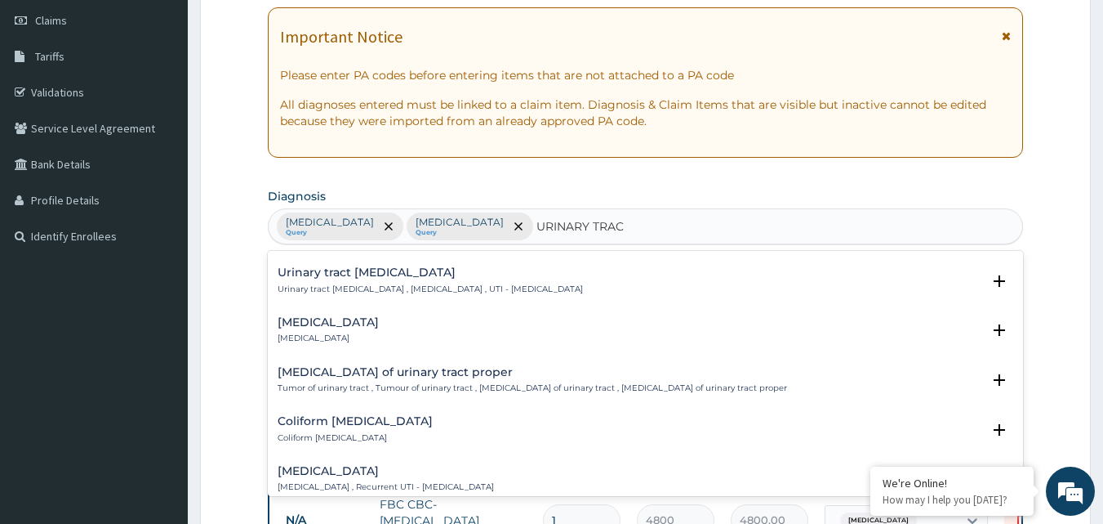
scroll to position [1178, 0]
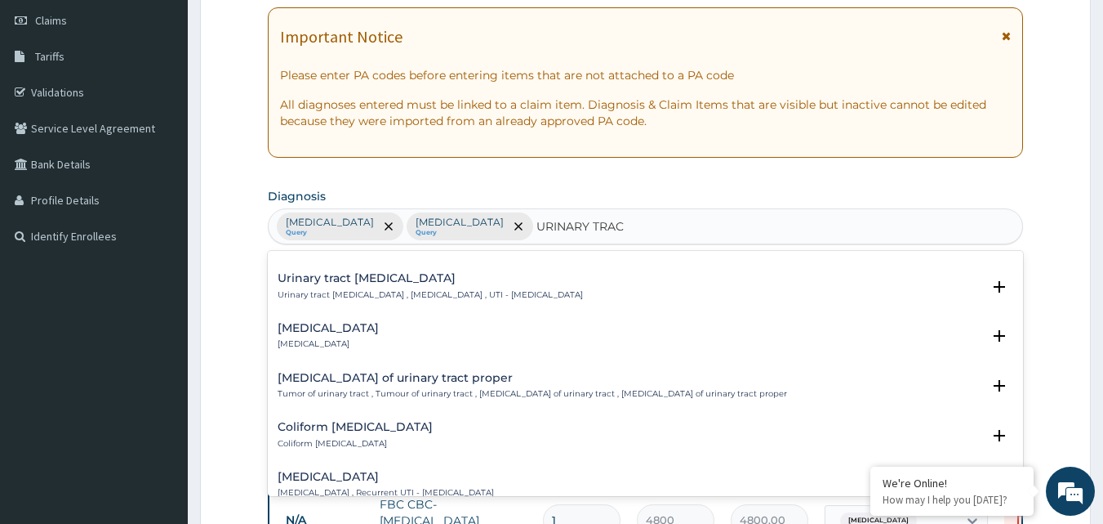
click at [371, 286] on div "Urinary tract infectious disease Urinary tract infectious disease , Urinary tra…" at bounding box center [430, 286] width 305 height 29
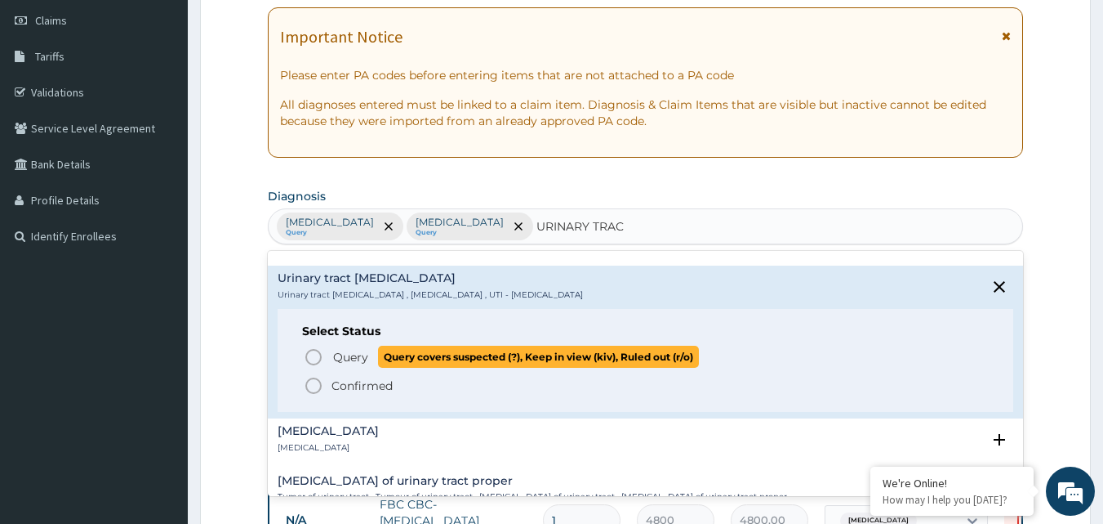
click at [312, 350] on icon "status option query" at bounding box center [314, 357] width 20 height 20
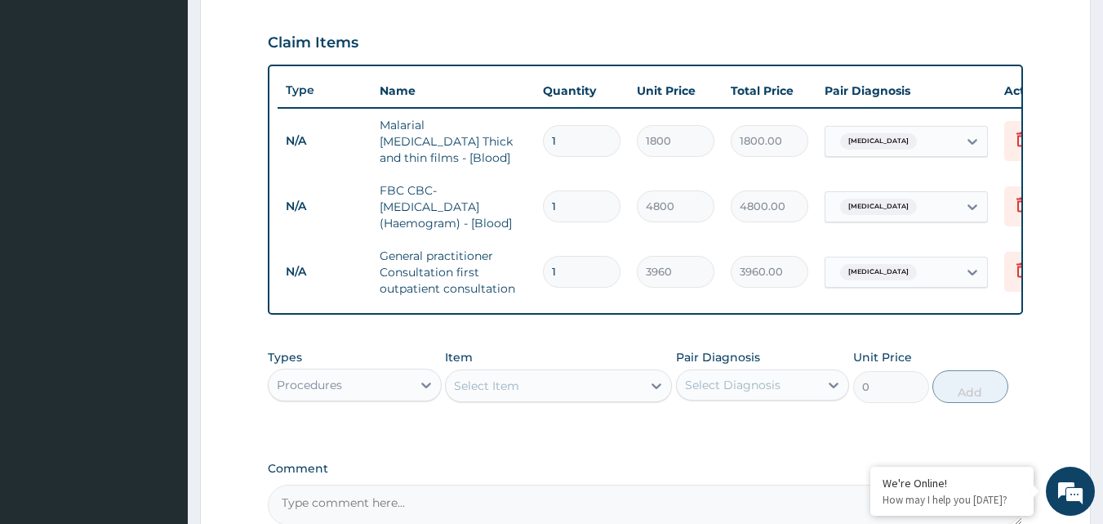
scroll to position [556, 0]
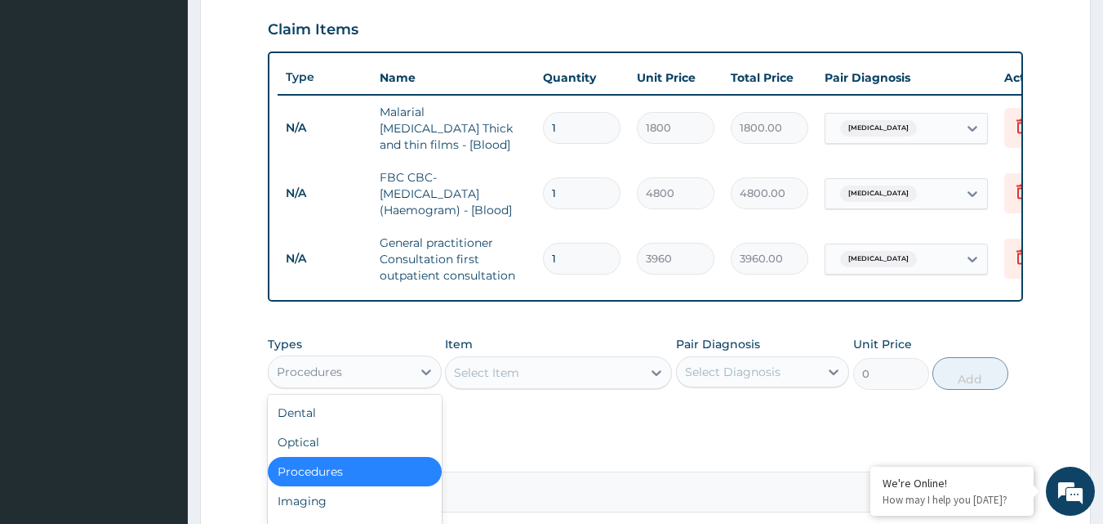
click at [354, 377] on div "Procedures" at bounding box center [340, 372] width 143 height 26
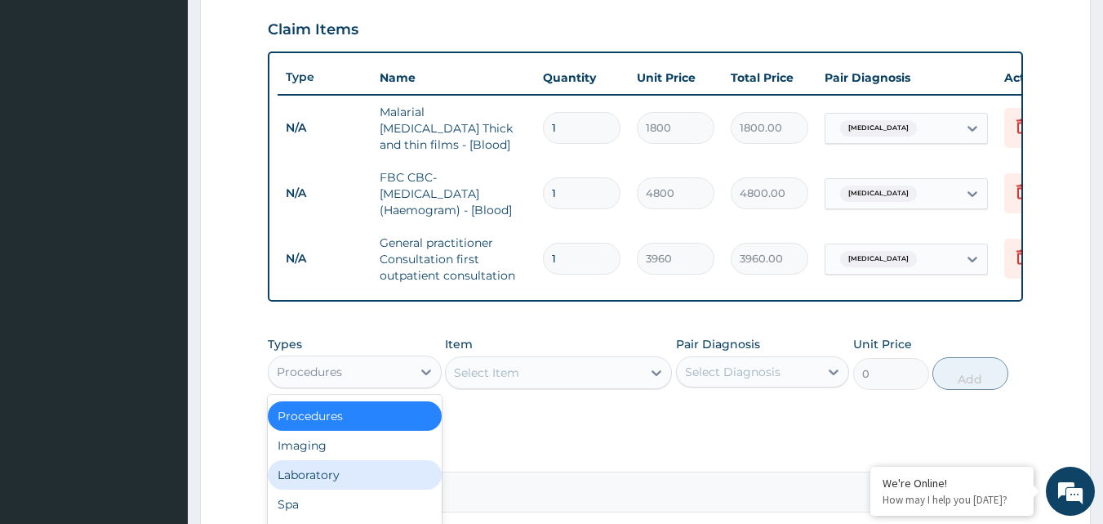
drag, startPoint x: 312, startPoint y: 470, endPoint x: 349, endPoint y: 421, distance: 61.3
click at [312, 471] on div "Laboratory" at bounding box center [355, 474] width 174 height 29
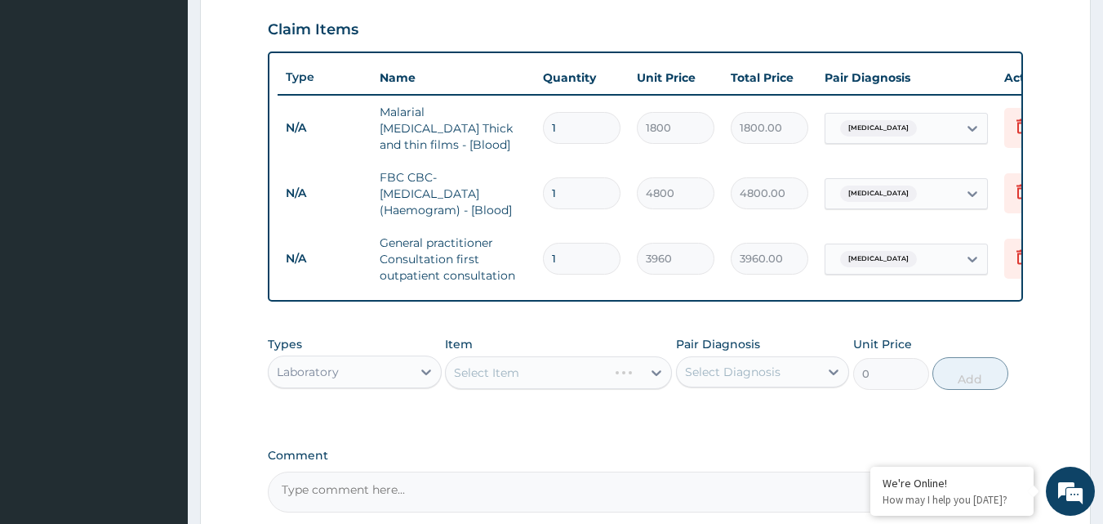
click at [534, 379] on div "Select Item" at bounding box center [558, 372] width 227 height 33
click at [643, 373] on div "Select Item" at bounding box center [558, 372] width 227 height 33
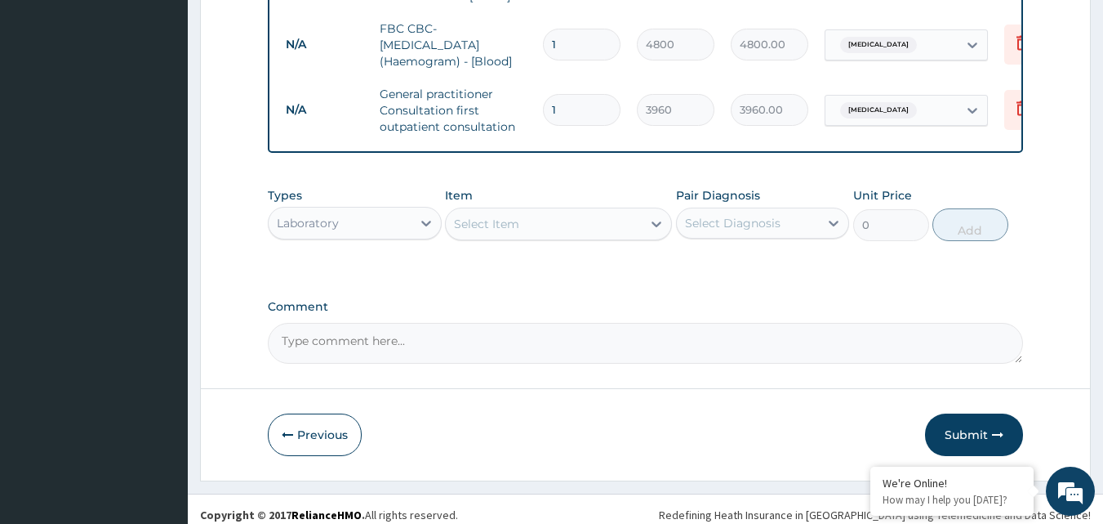
scroll to position [720, 0]
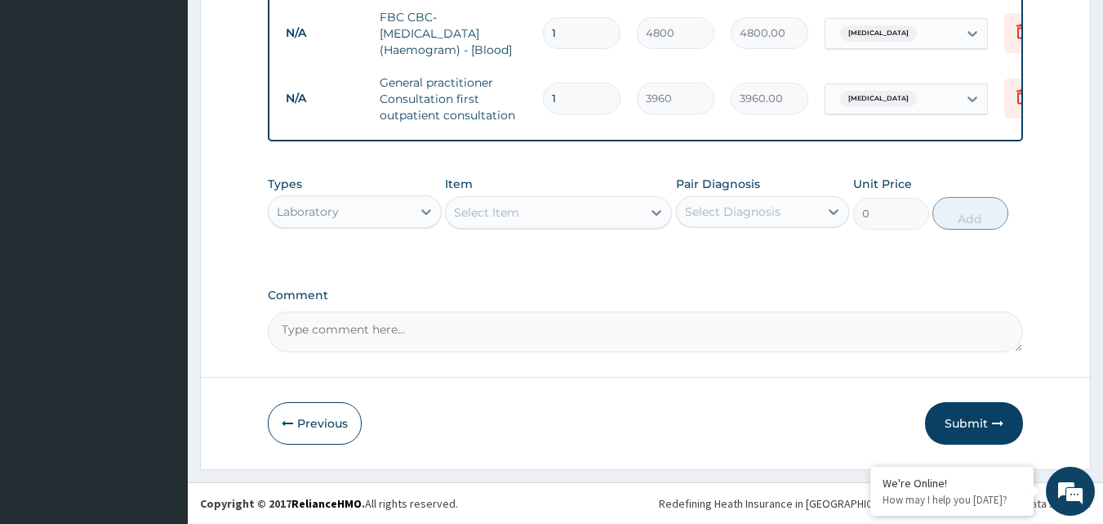
click at [573, 210] on div "Select Item" at bounding box center [544, 212] width 196 height 26
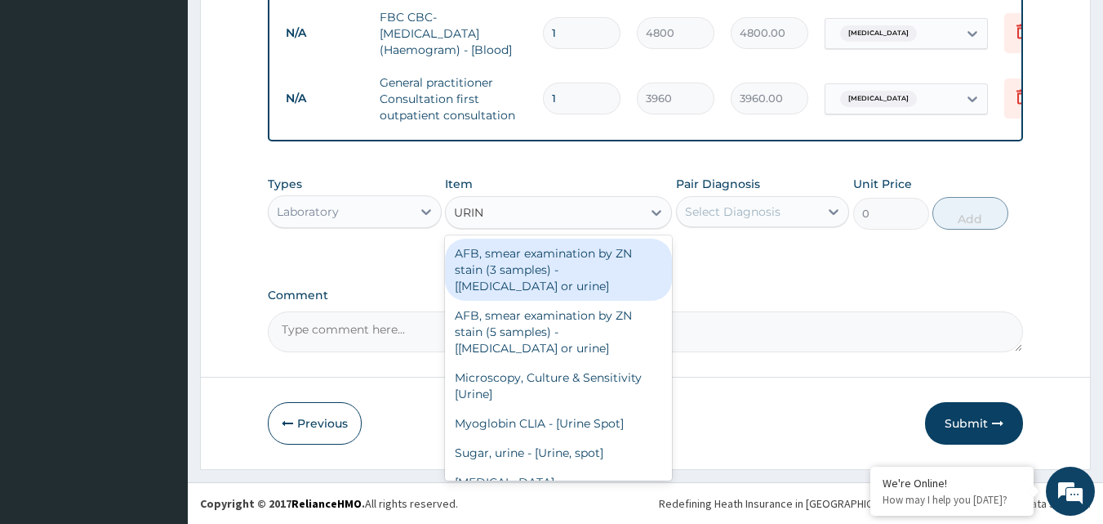
type input "URINA"
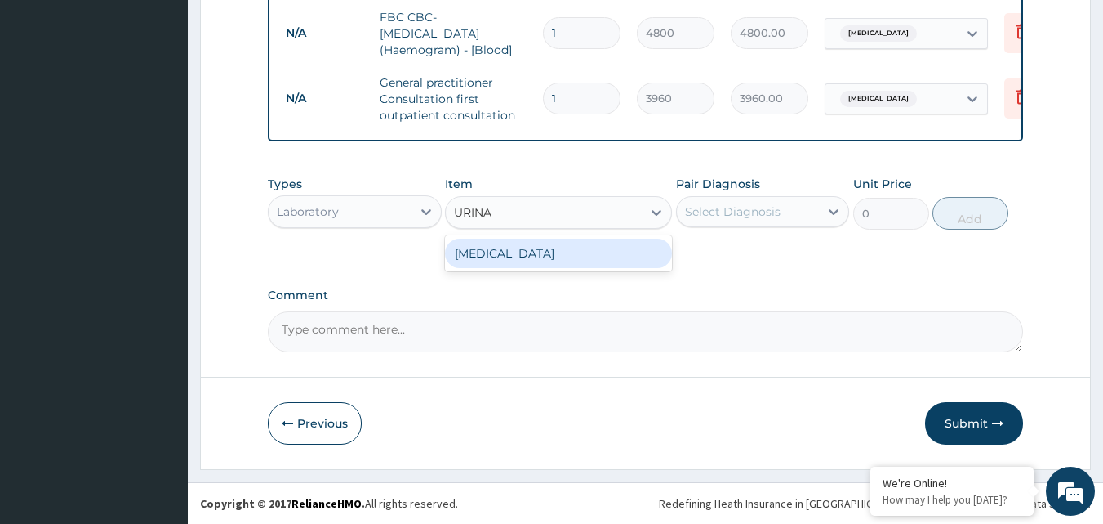
click at [512, 252] on div "URINALYSIS" at bounding box center [558, 252] width 227 height 29
type input "1800"
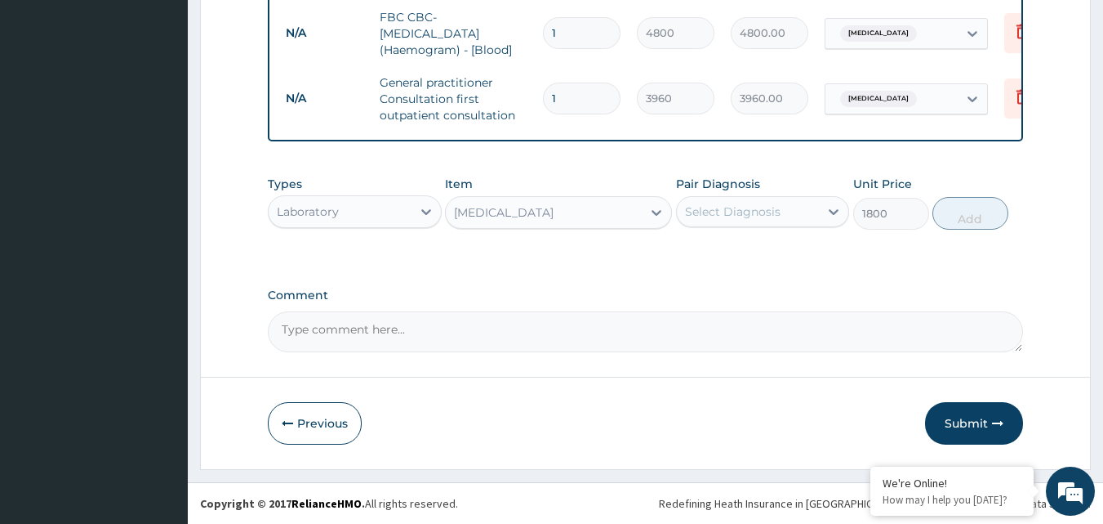
click at [769, 211] on div "Select Diagnosis" at bounding box center [733, 211] width 96 height 16
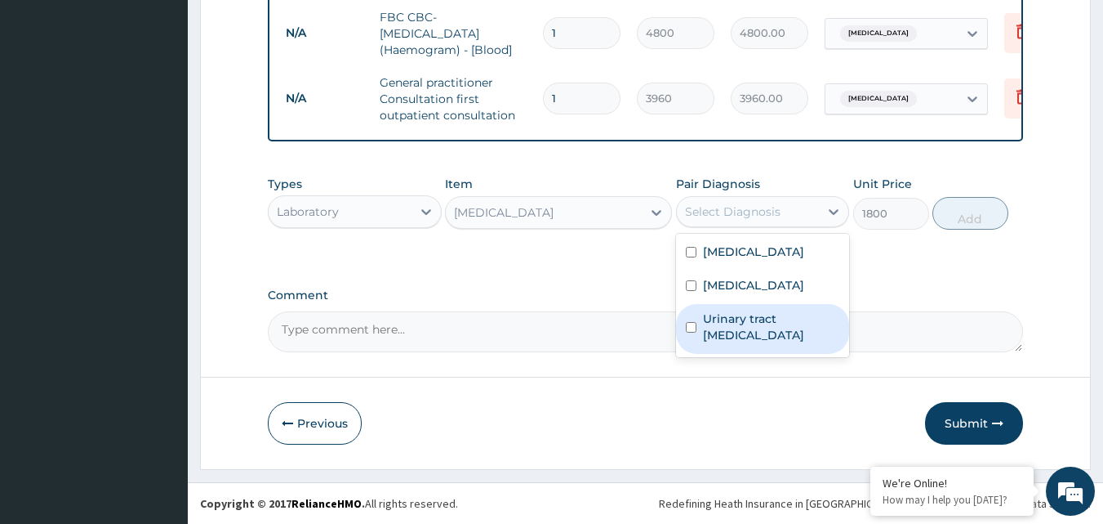
click at [689, 332] on input "checkbox" at bounding box center [691, 327] width 11 height 11
checkbox input "true"
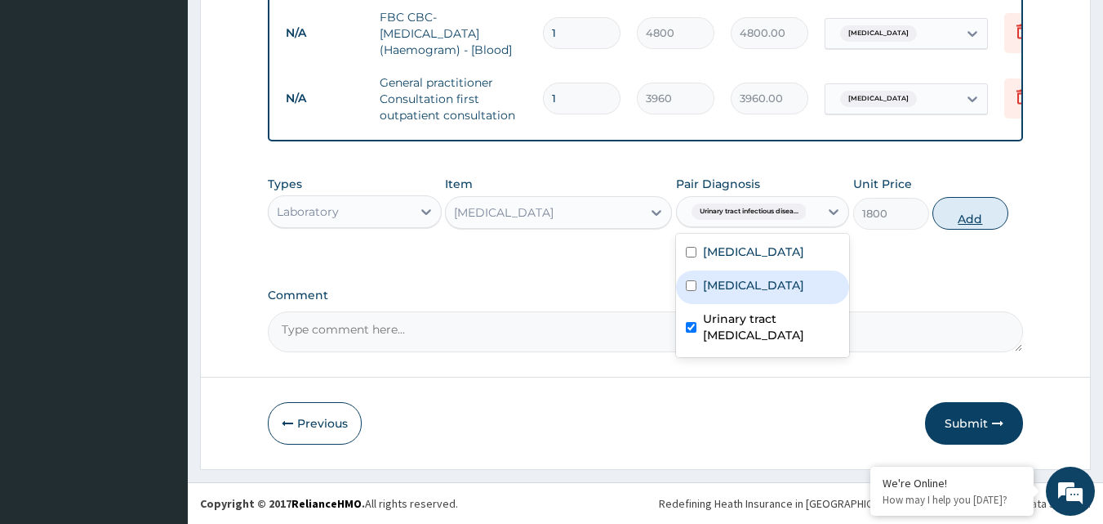
click at [971, 219] on button "Add" at bounding box center [971, 213] width 76 height 33
type input "0"
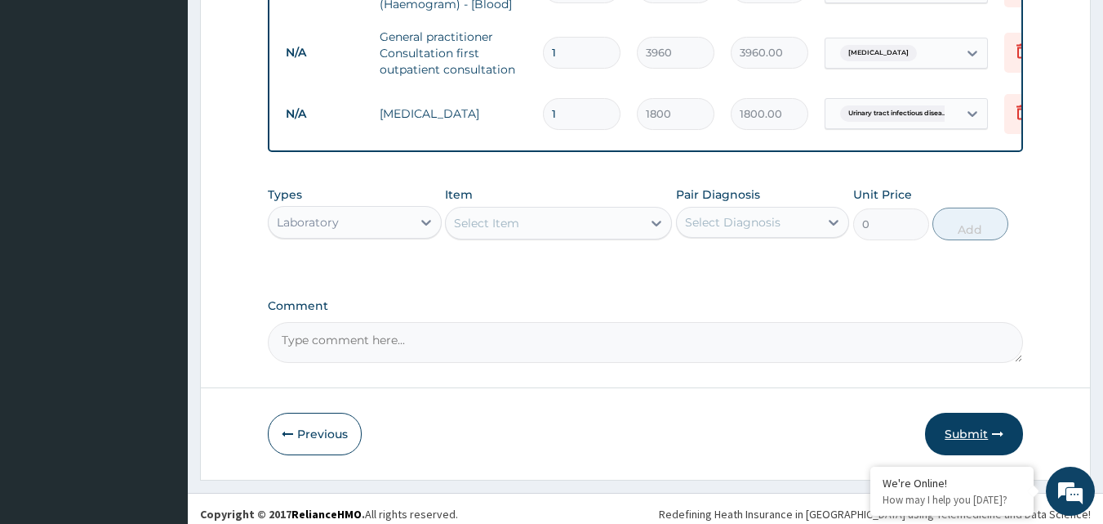
scroll to position [776, 0]
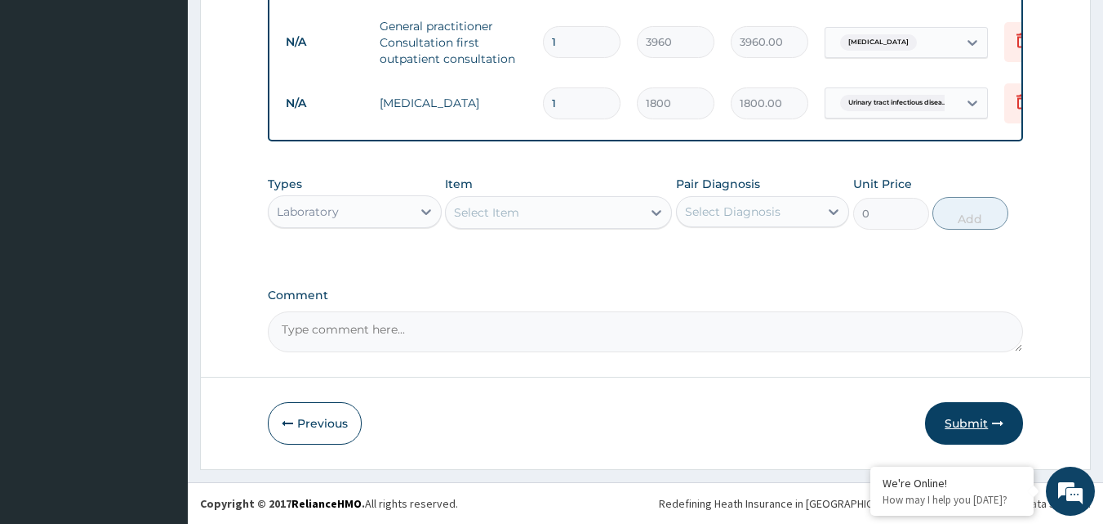
click at [973, 412] on button "Submit" at bounding box center [974, 423] width 98 height 42
click at [967, 419] on button "Submit" at bounding box center [974, 423] width 98 height 42
click at [999, 412] on button "Submit" at bounding box center [974, 423] width 98 height 42
click at [996, 425] on icon "button" at bounding box center [997, 422] width 11 height 11
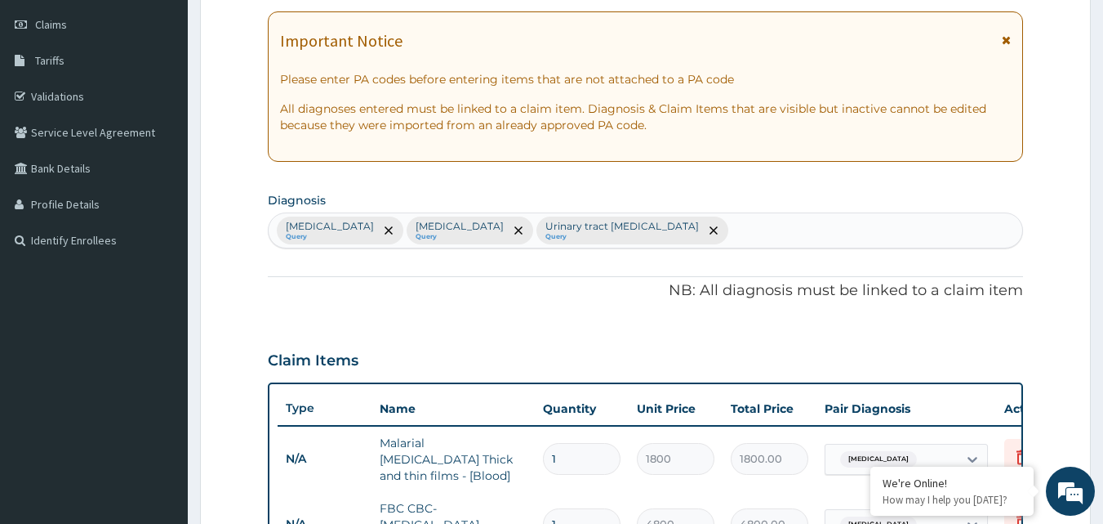
scroll to position [41, 0]
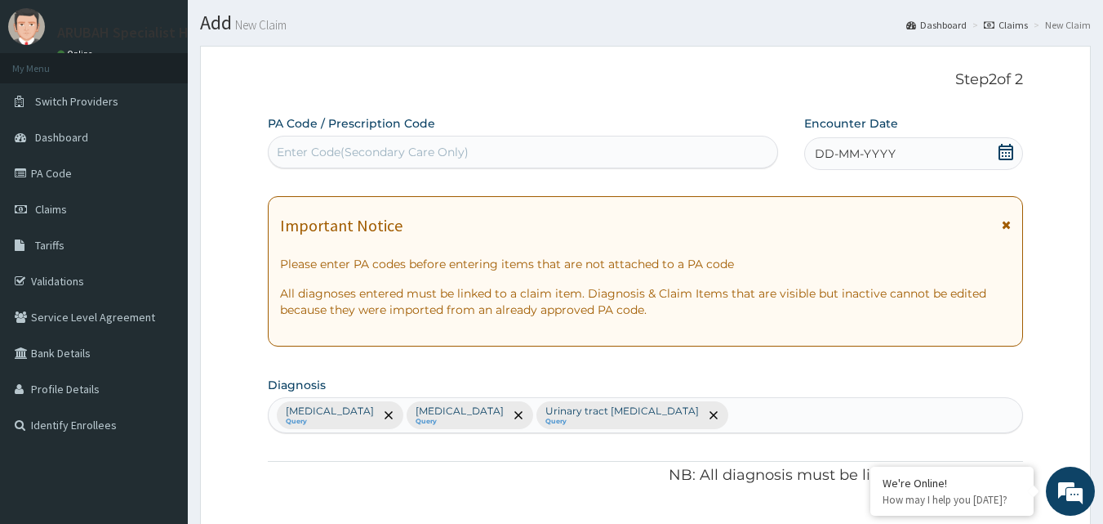
click at [1007, 160] on span at bounding box center [1006, 154] width 16 height 20
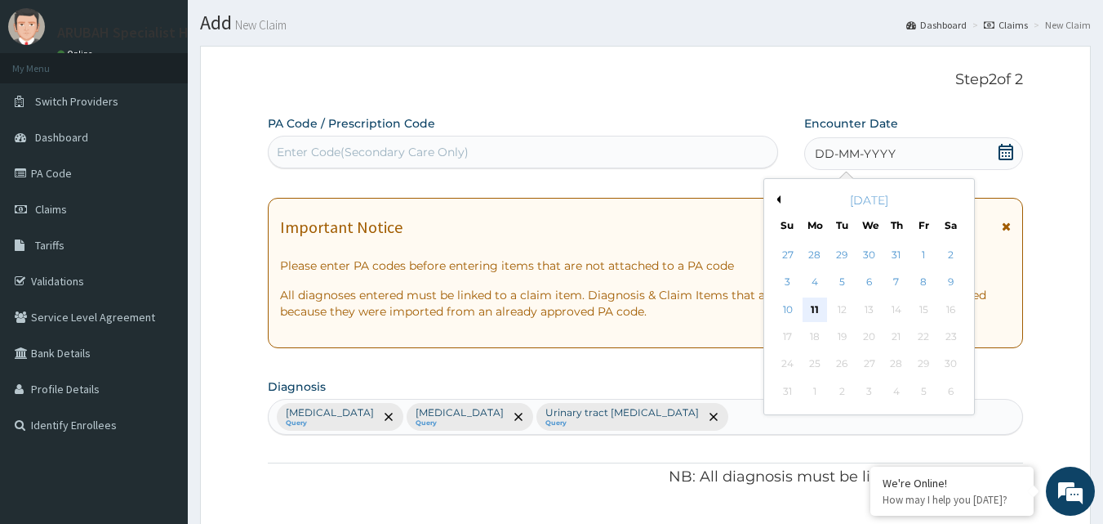
click at [818, 307] on div "11" at bounding box center [815, 309] width 25 height 25
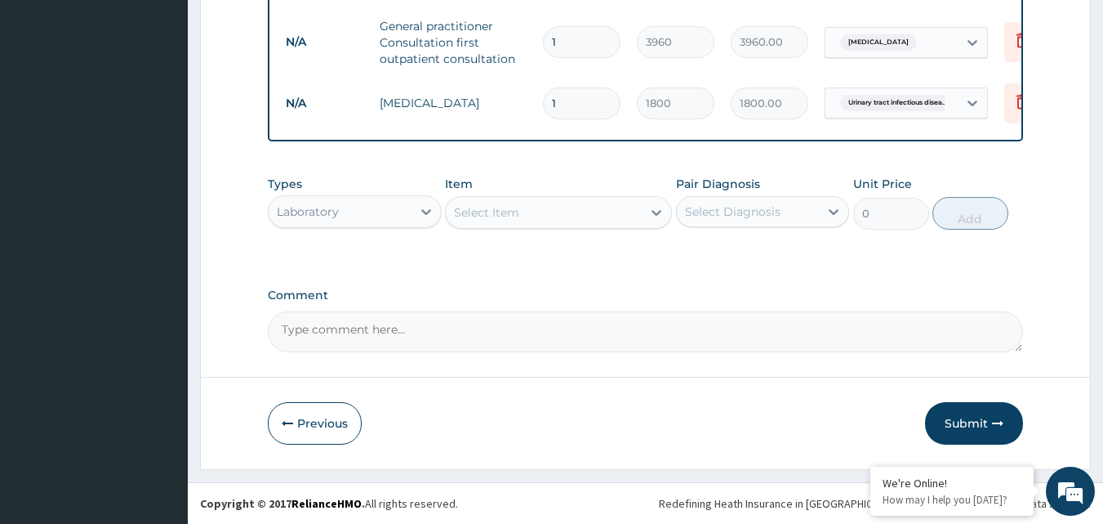
click at [974, 419] on button "Submit" at bounding box center [974, 423] width 98 height 42
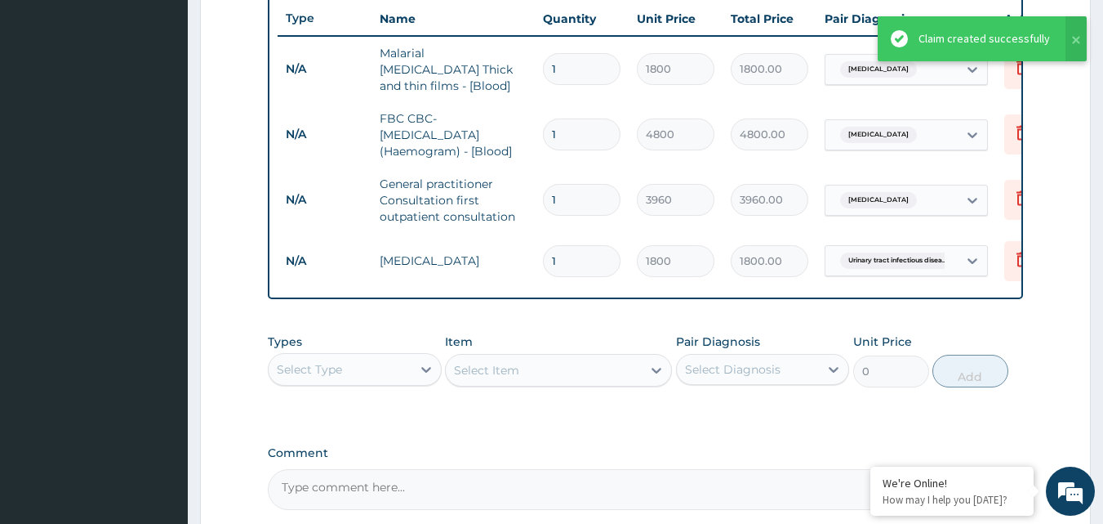
scroll to position [368, 0]
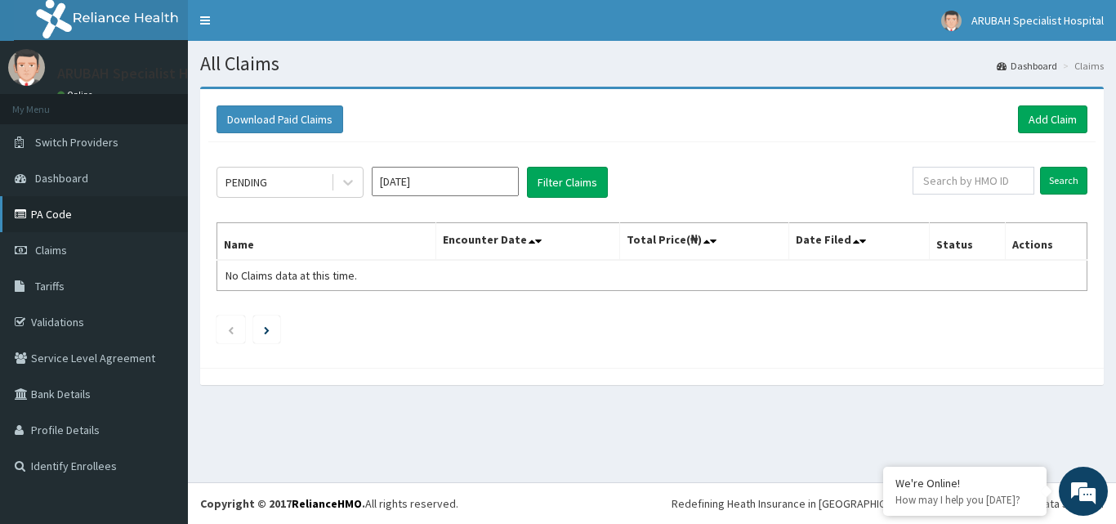
click at [76, 203] on link "PA Code" at bounding box center [94, 214] width 188 height 36
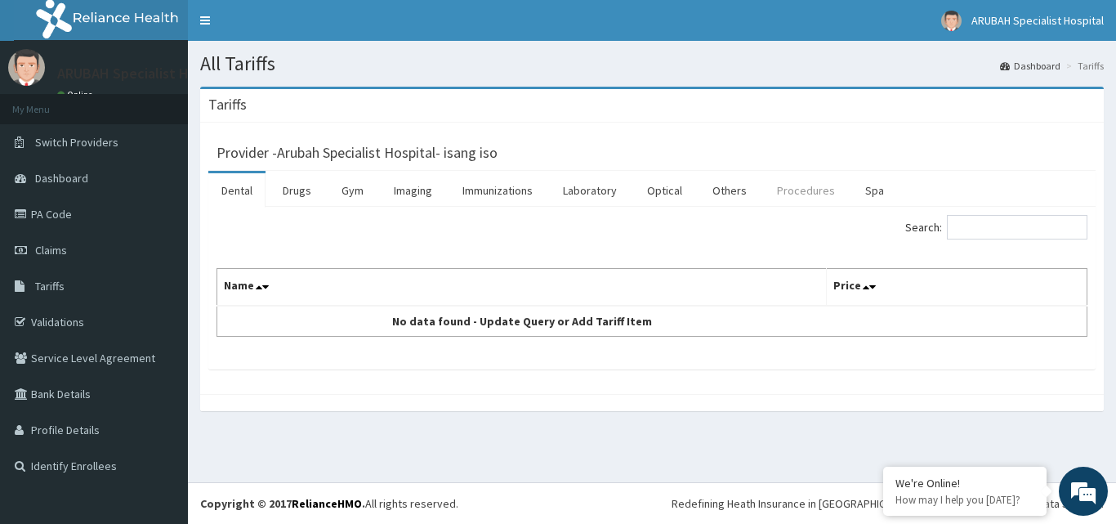
click at [798, 186] on link "Procedures" at bounding box center [806, 190] width 84 height 34
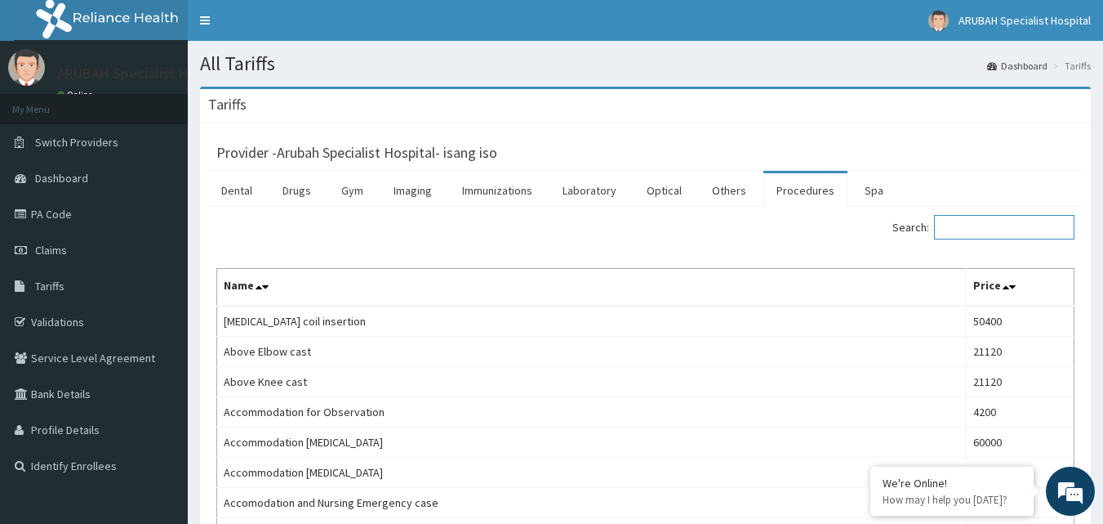
click at [976, 229] on input "Search:" at bounding box center [1004, 227] width 140 height 25
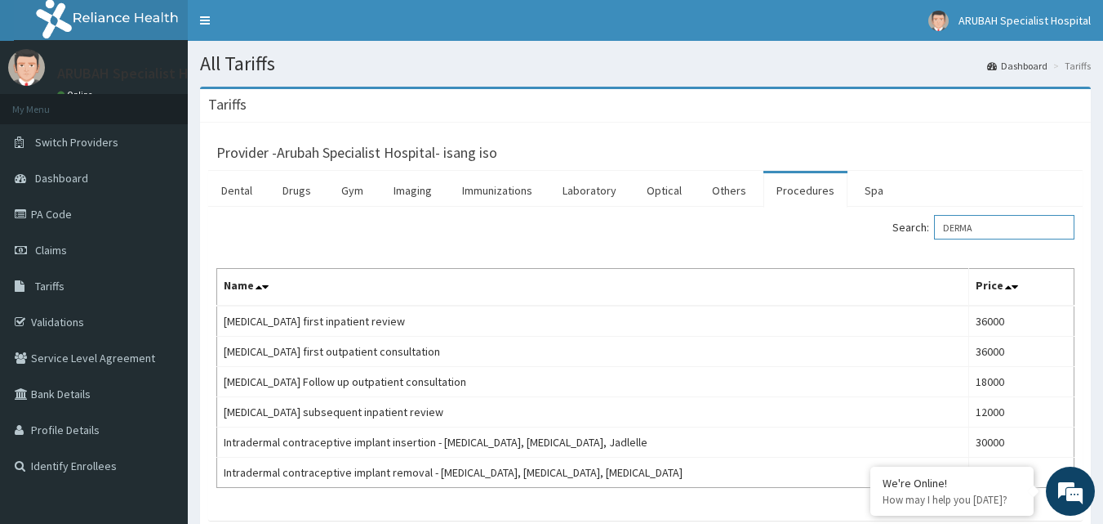
type input "DERMA"
click at [74, 214] on link "PA Code" at bounding box center [94, 214] width 188 height 36
